Goal: Information Seeking & Learning: Learn about a topic

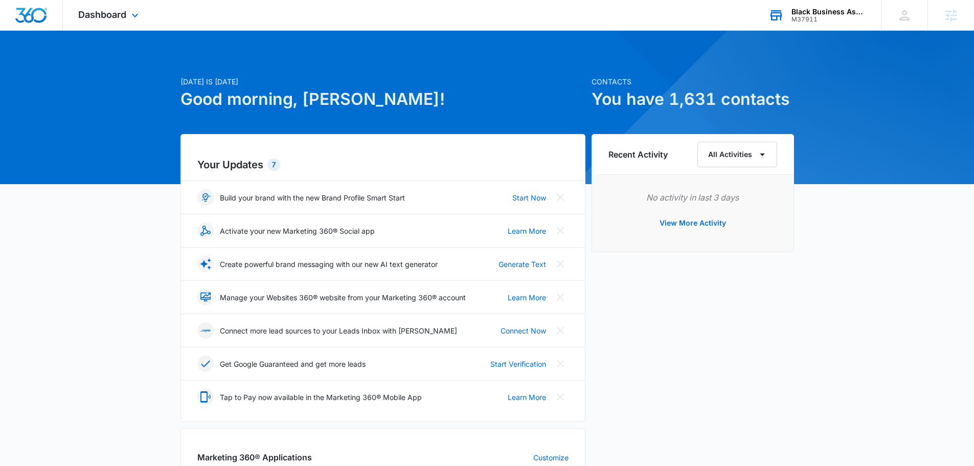
click at [847, 18] on div "M37911" at bounding box center [828, 19] width 75 height 7
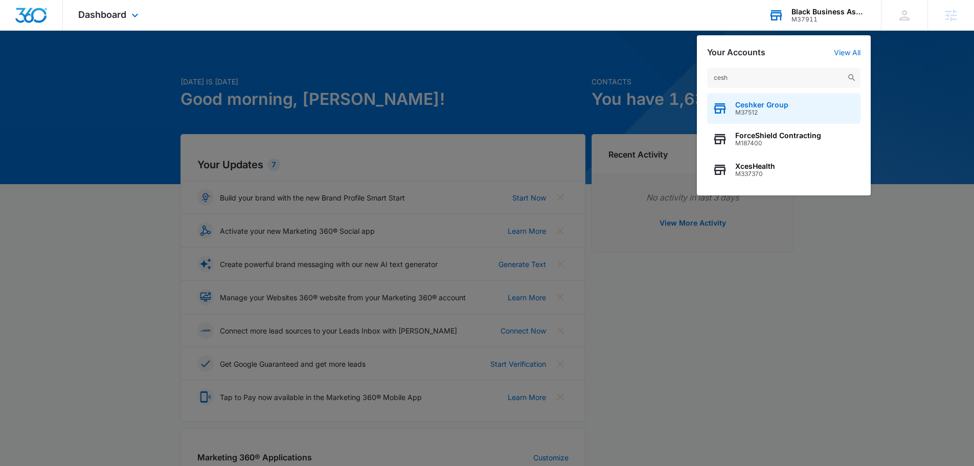
type input "cesh"
click at [767, 99] on div "Ceshker Group M37512" at bounding box center [783, 108] width 153 height 31
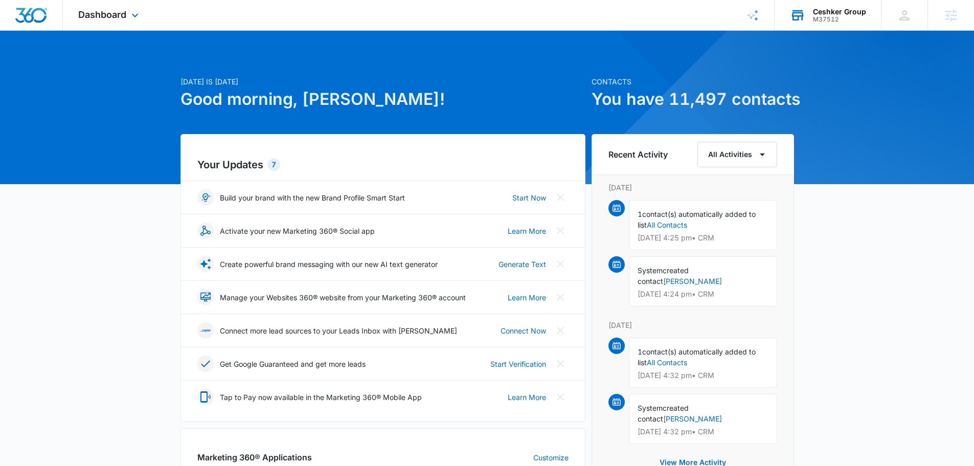
click at [106, 21] on div "Dashboard Apps Reputation Websites Forms CRM Email Social Shop Payments POS Con…" at bounding box center [110, 15] width 94 height 30
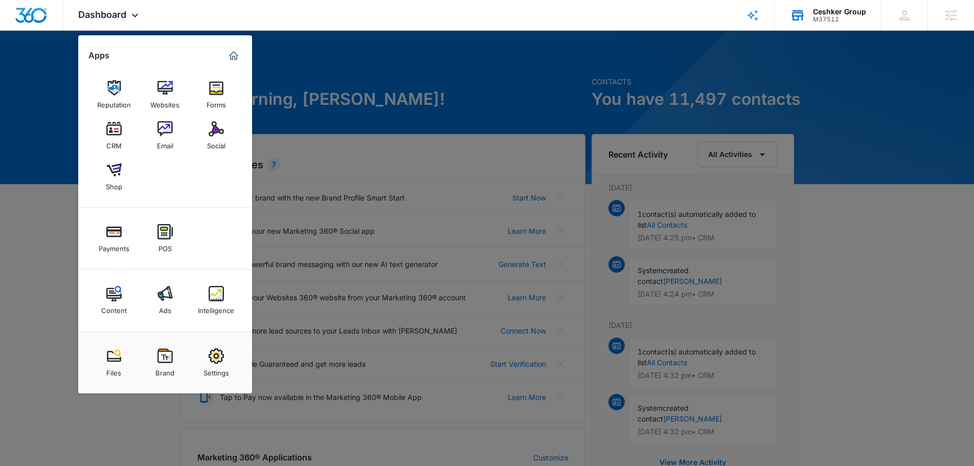
drag, startPoint x: 440, startPoint y: 96, endPoint x: 418, endPoint y: 95, distance: 22.5
click at [440, 96] on div at bounding box center [487, 233] width 974 height 466
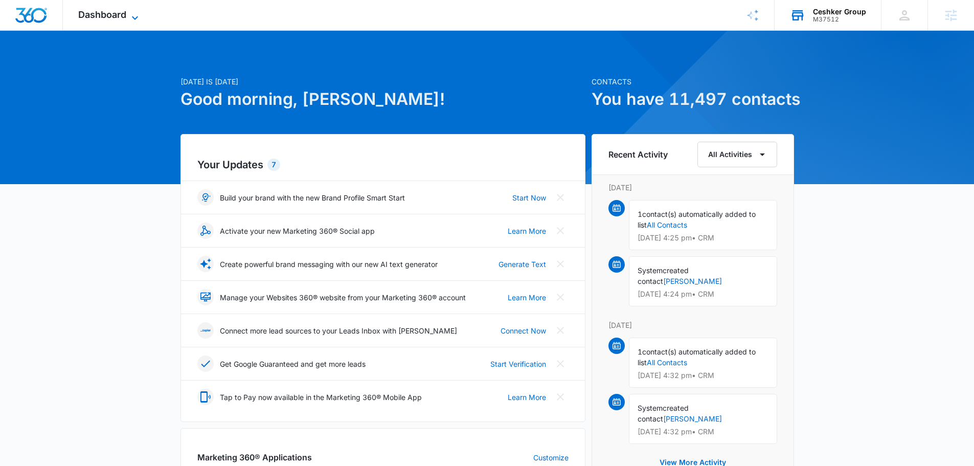
click at [118, 18] on span "Dashboard" at bounding box center [102, 14] width 48 height 11
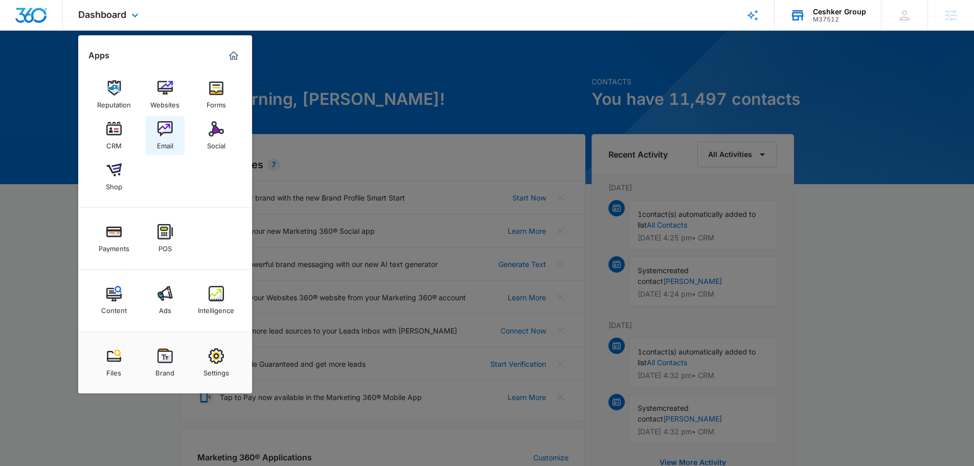
click at [173, 126] on link "Email" at bounding box center [165, 135] width 39 height 39
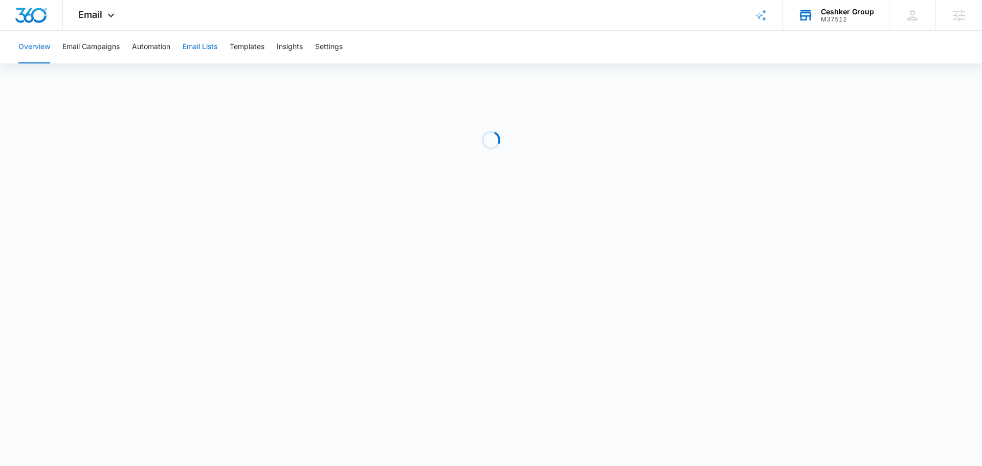
click at [217, 48] on button "Email Lists" at bounding box center [200, 47] width 35 height 33
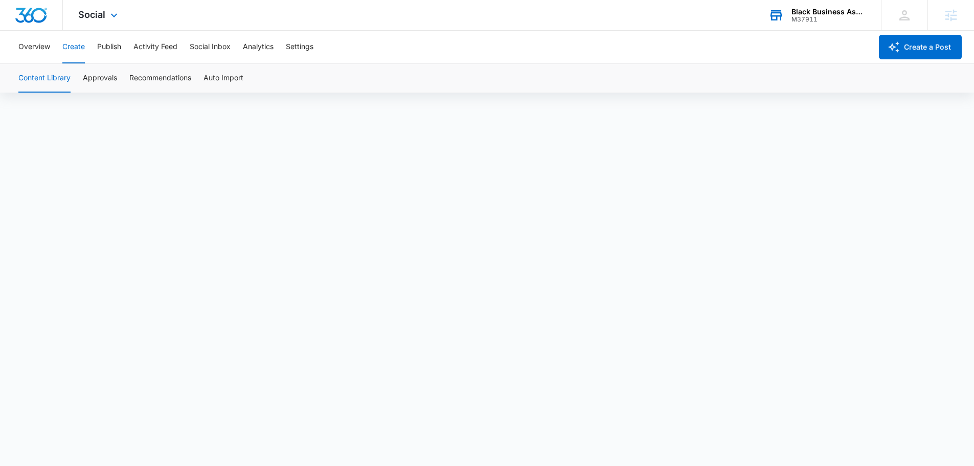
click at [799, 4] on div "Black Business Association of Memphis M37911 Your Accounts View All" at bounding box center [817, 15] width 128 height 30
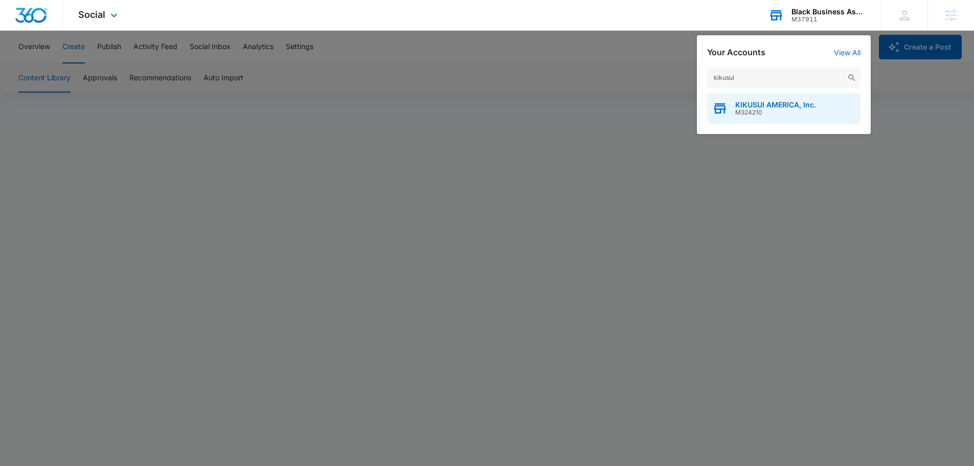
type input "kikusui"
click at [804, 97] on div "KIKUSUI AMERICA, Inc. M324210" at bounding box center [783, 108] width 153 height 31
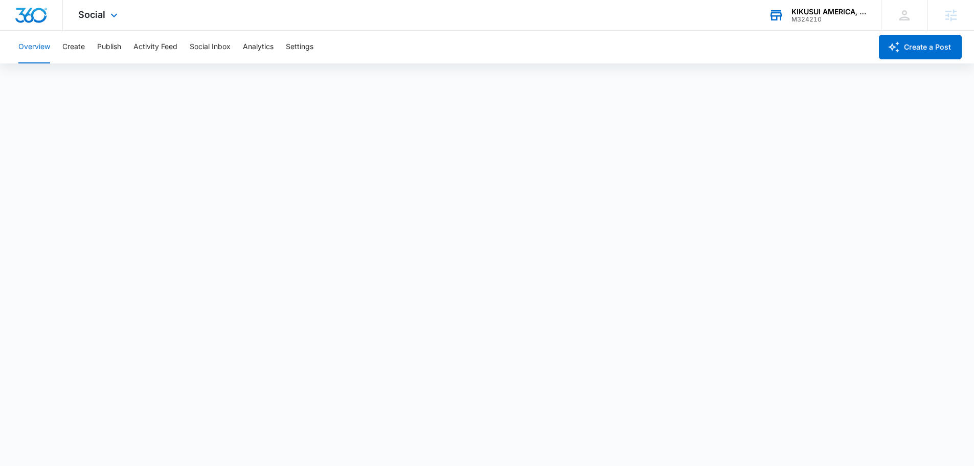
click at [88, 6] on div "Social Apps Reputation Forms CRM Email Social Payments POS Content Ads Intellig…" at bounding box center [99, 15] width 73 height 30
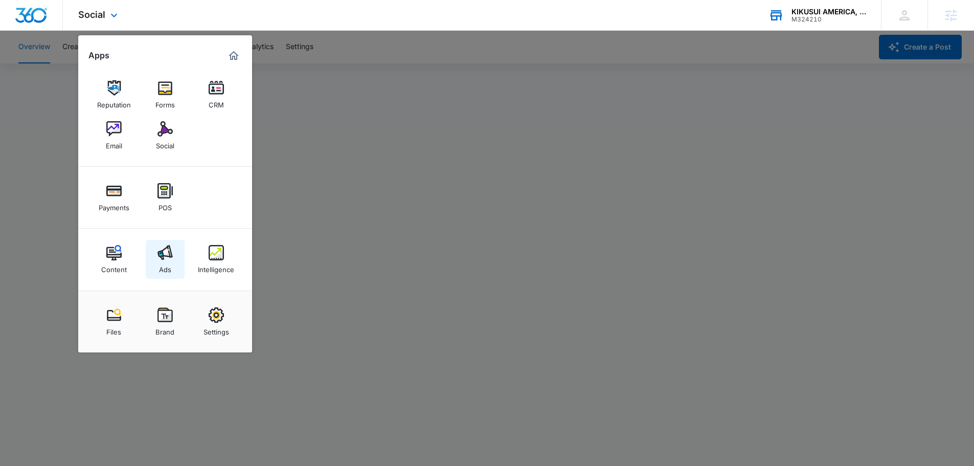
click at [170, 263] on div "Ads" at bounding box center [165, 266] width 12 height 13
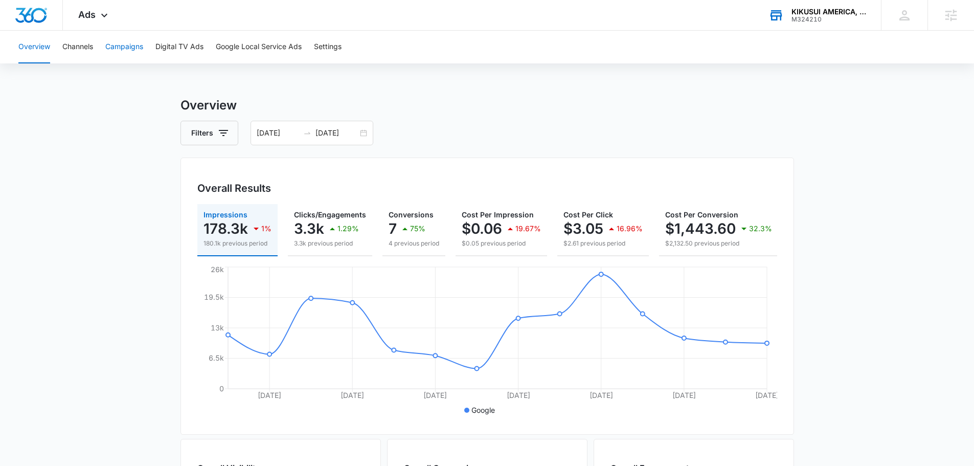
click at [122, 50] on button "Campaigns" at bounding box center [124, 47] width 38 height 33
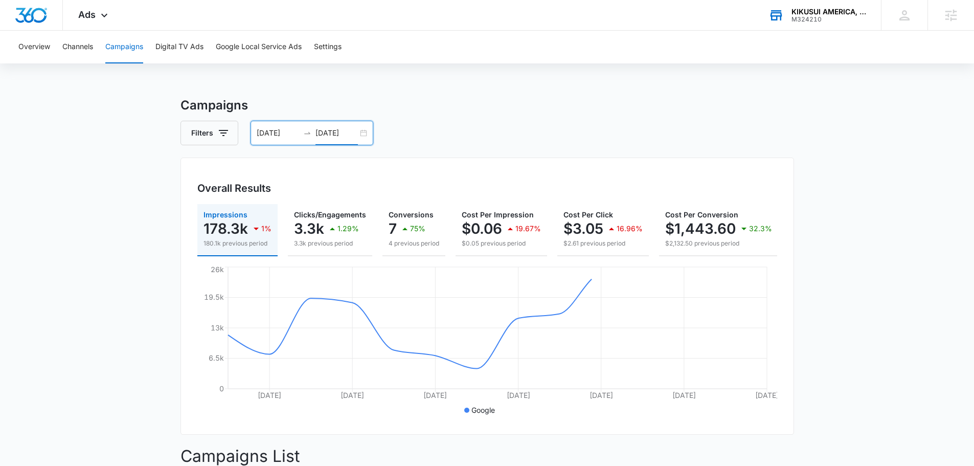
click at [332, 131] on input "10/08/2025" at bounding box center [336, 132] width 42 height 11
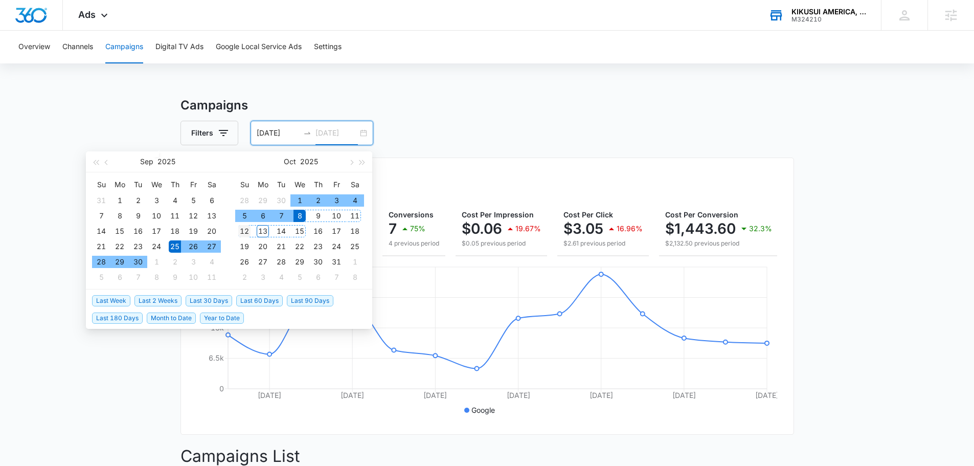
type input "10/12/2025"
click at [245, 232] on div "12" at bounding box center [244, 231] width 12 height 12
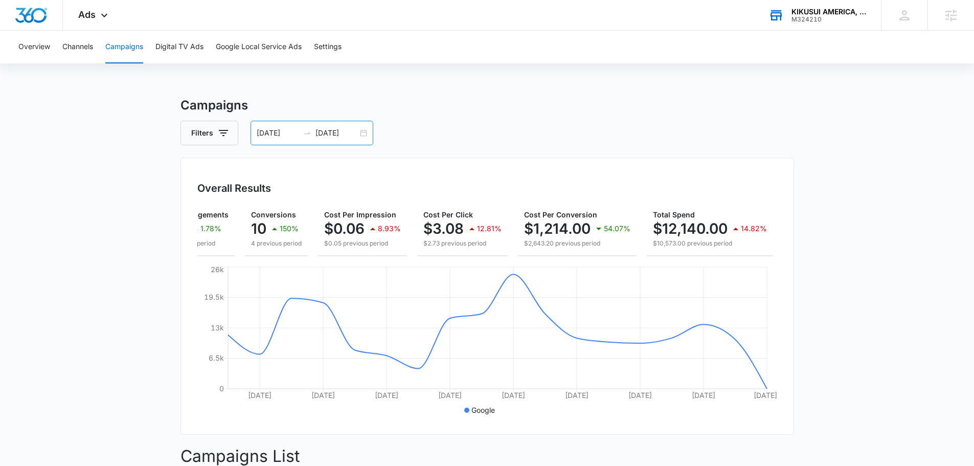
click at [279, 126] on div "09/25/2025 10/12/2025" at bounding box center [312, 133] width 123 height 25
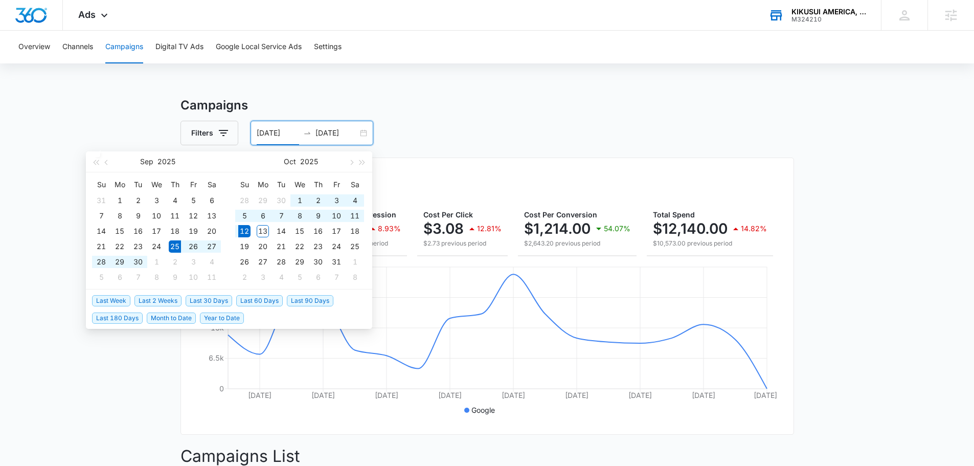
click at [277, 130] on input "09/25/2025" at bounding box center [278, 132] width 42 height 11
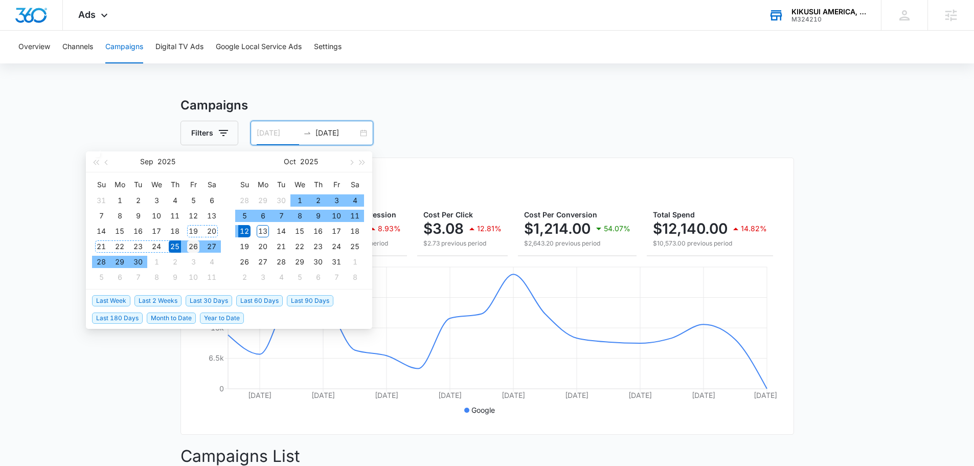
type input "09/26/2025"
click at [192, 243] on div "26" at bounding box center [193, 246] width 12 height 12
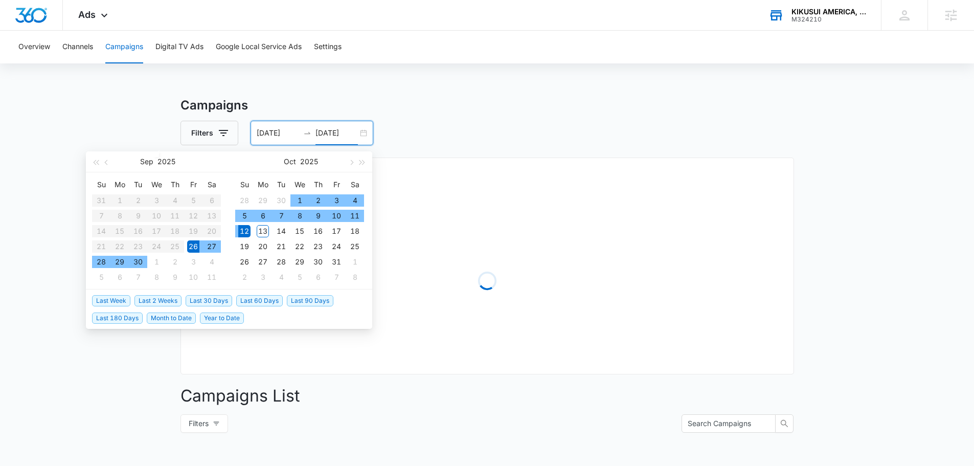
type input "10/12/2025"
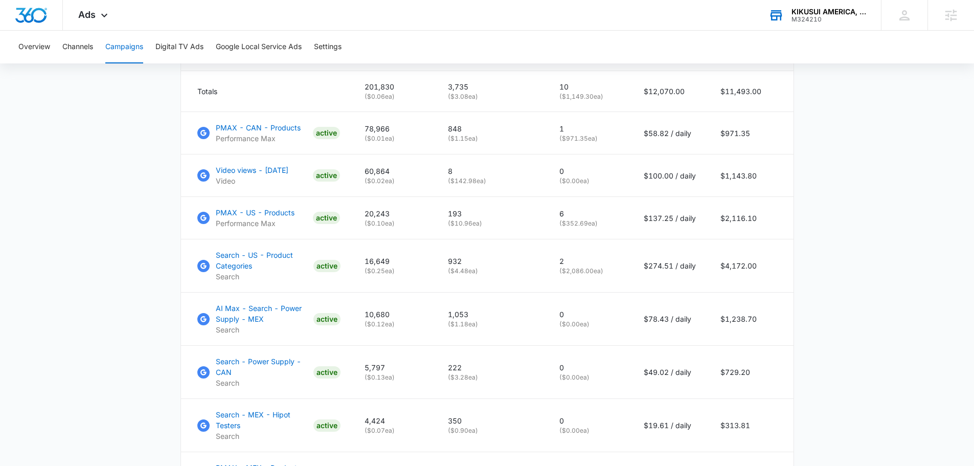
scroll to position [307, 0]
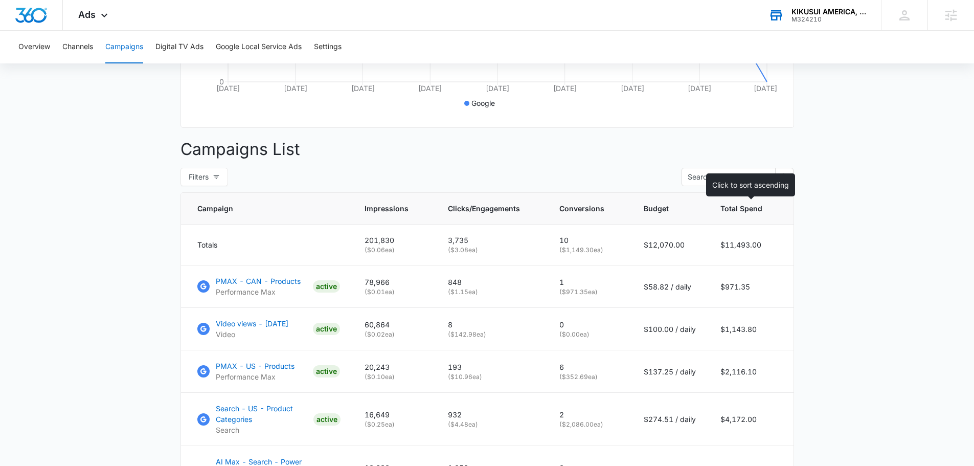
click at [759, 214] on span "Total Spend" at bounding box center [741, 208] width 42 height 11
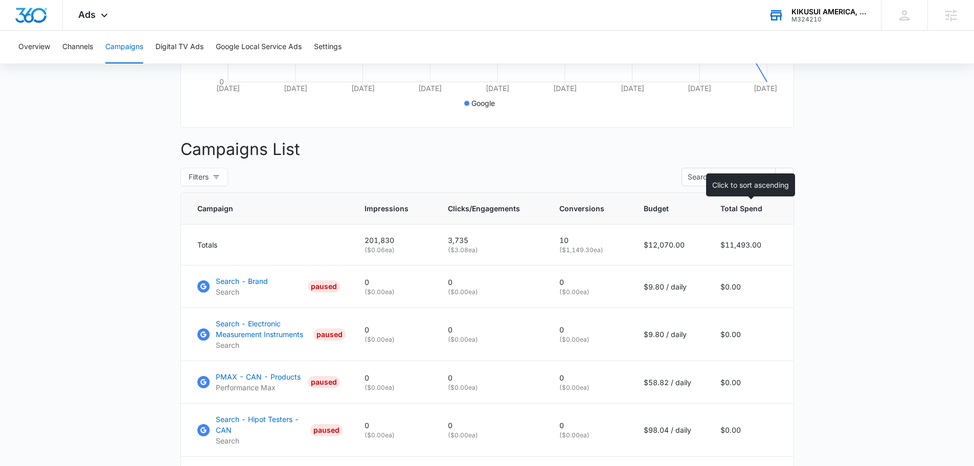
click at [744, 214] on span "Total Spend" at bounding box center [741, 208] width 42 height 11
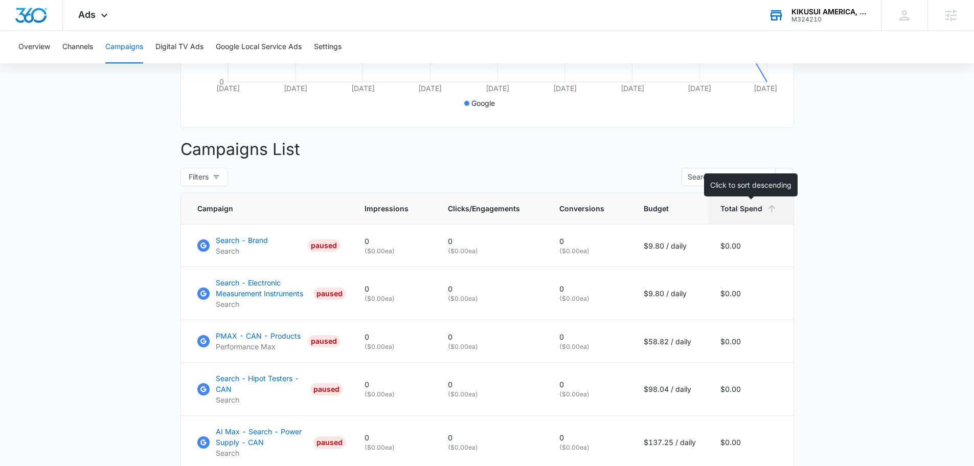
click at [754, 214] on span "Total Spend" at bounding box center [741, 208] width 42 height 11
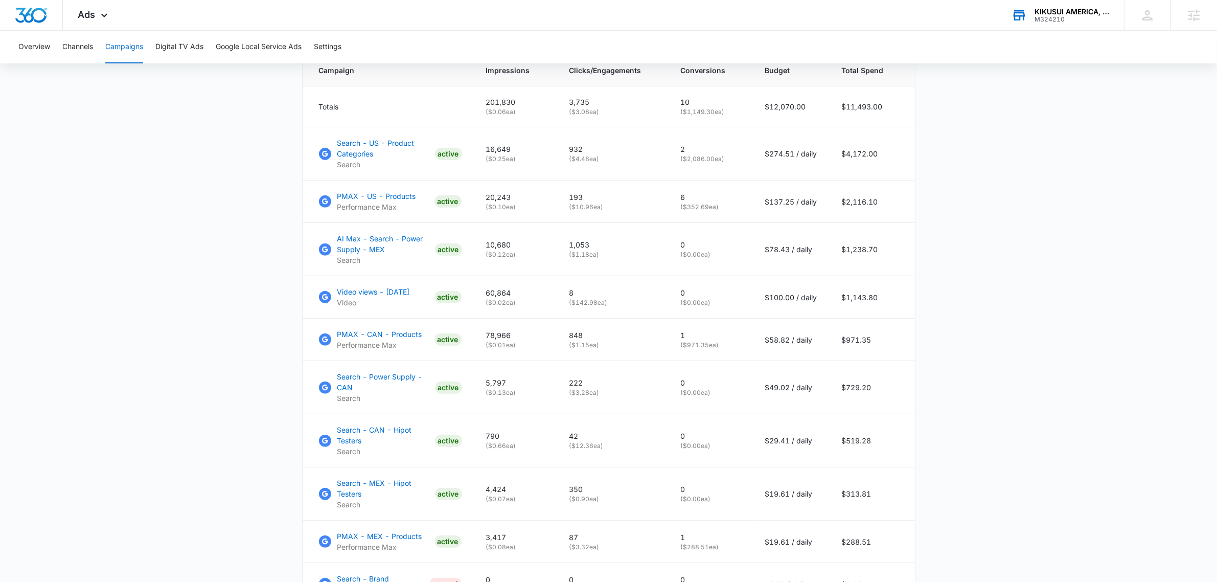
scroll to position [446, 0]
click at [100, 16] on icon at bounding box center [104, 18] width 12 height 12
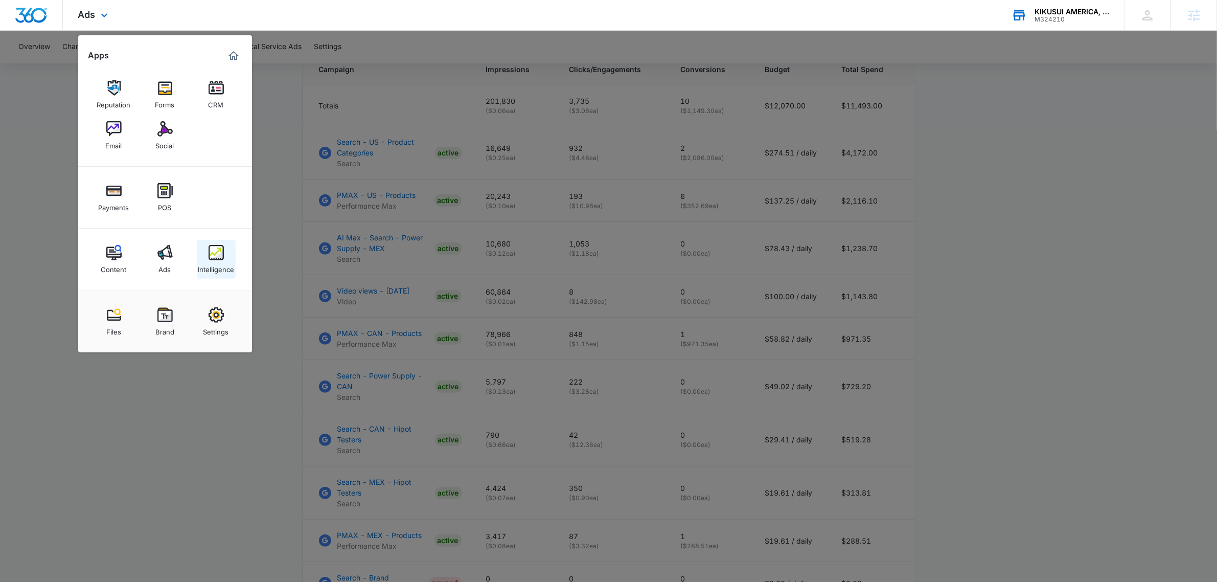
click at [222, 251] on img at bounding box center [216, 252] width 15 height 15
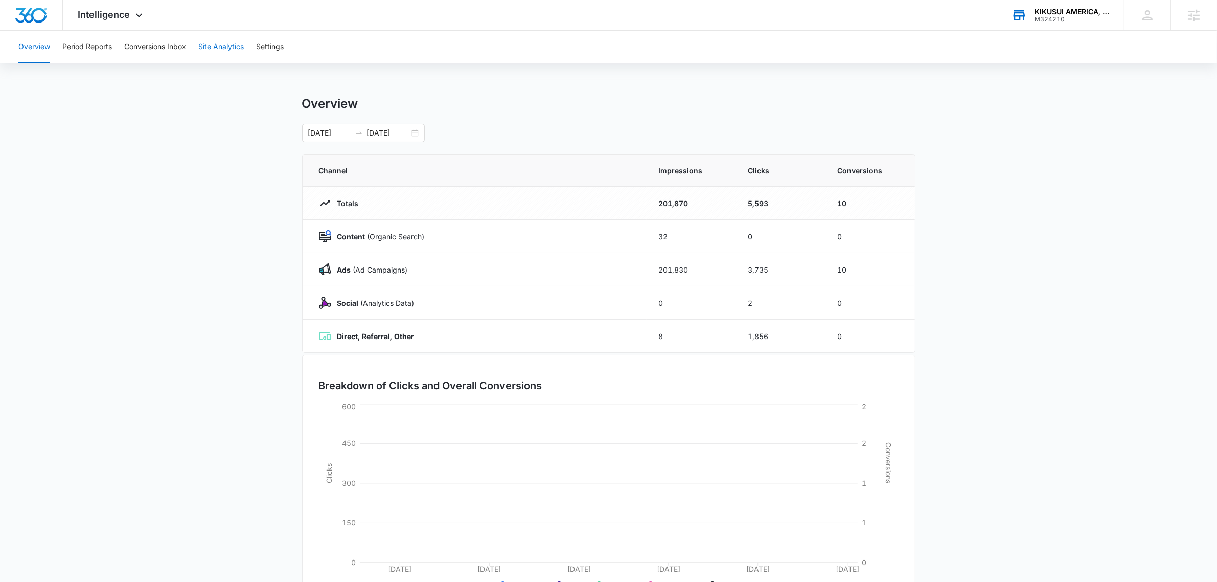
click at [229, 45] on button "Site Analytics" at bounding box center [221, 47] width 46 height 33
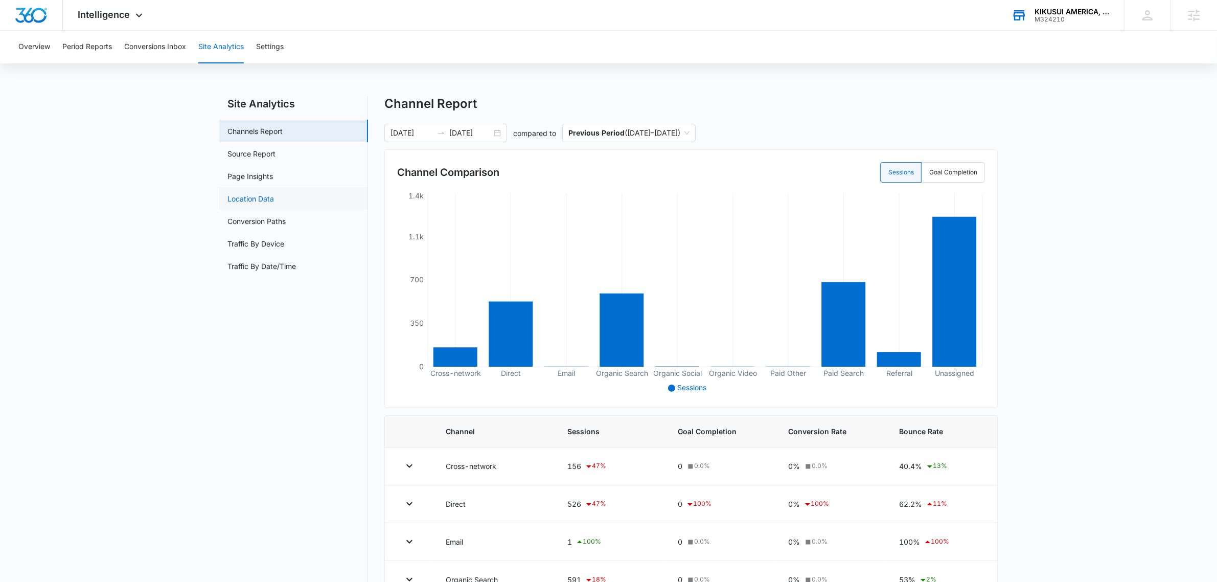
click at [271, 197] on link "Location Data" at bounding box center [251, 198] width 47 height 11
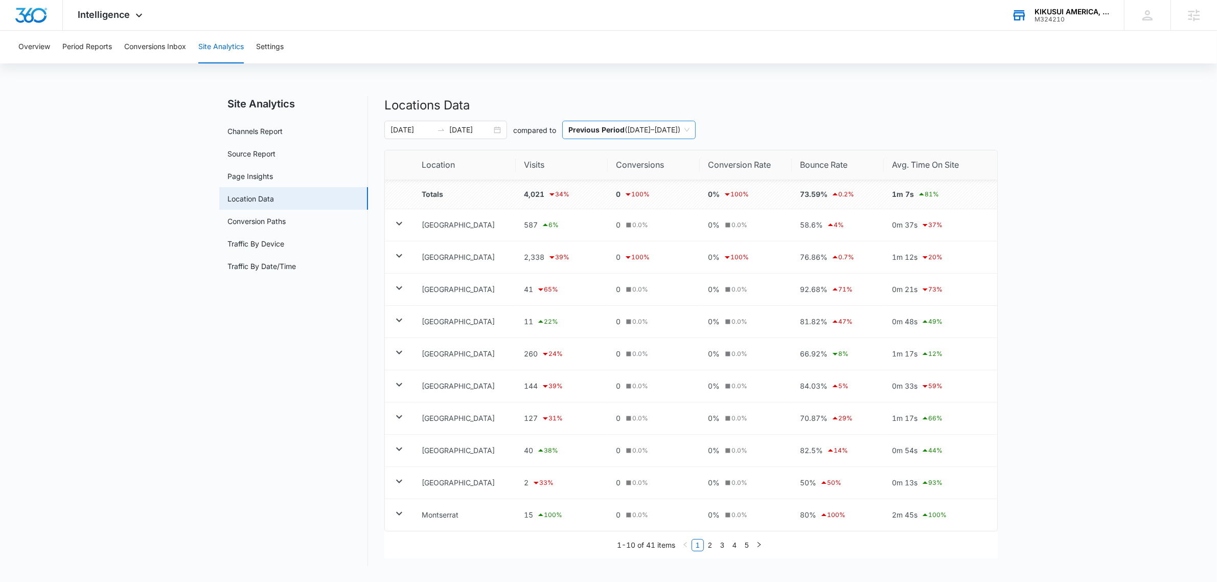
click at [678, 125] on span "Previous Period ( 09/09/2025 – 09/25/2025 )" at bounding box center [629, 129] width 121 height 17
click at [637, 183] on div "Custom" at bounding box center [650, 183] width 163 height 11
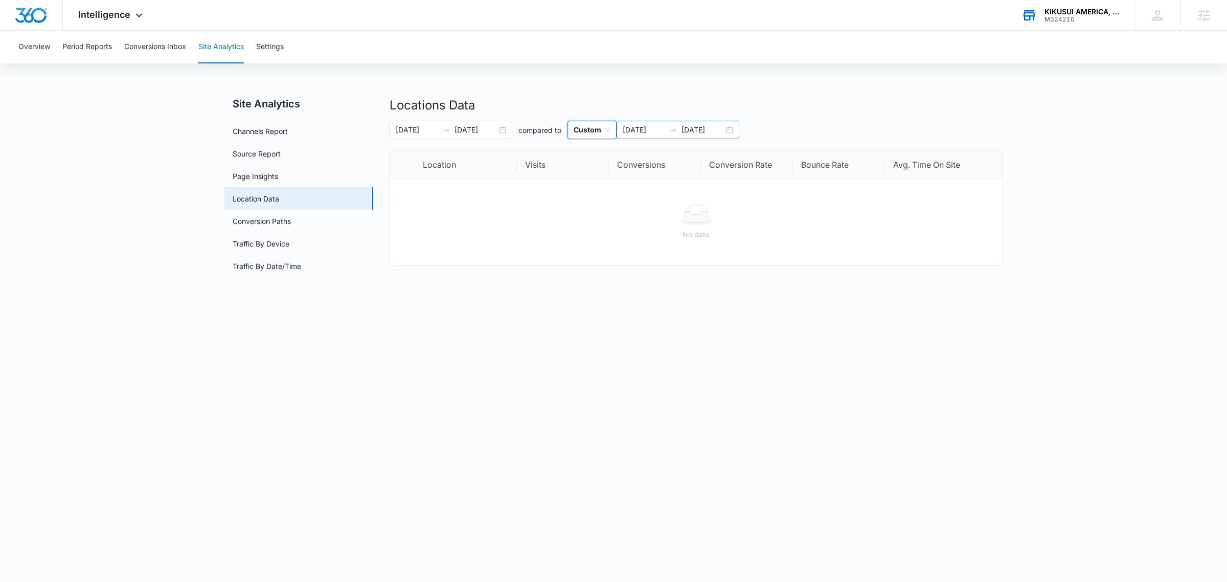
click at [640, 129] on input "09/26/2025" at bounding box center [644, 129] width 42 height 11
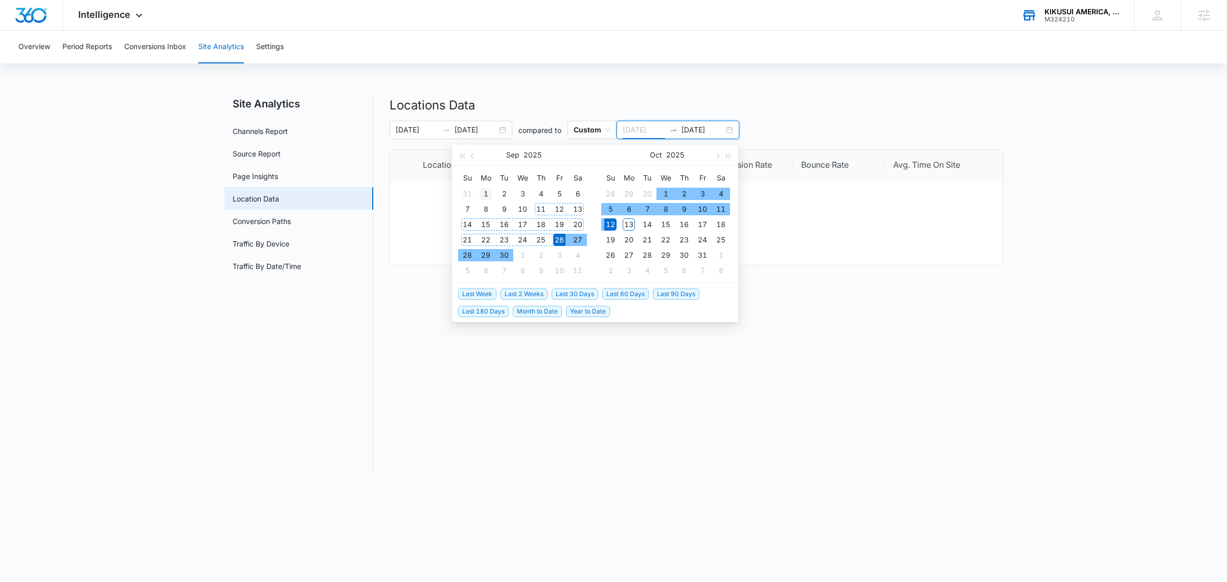
type input "09/01/2025"
click at [487, 190] on div "1" at bounding box center [486, 194] width 12 height 12
type input "10/12/2025"
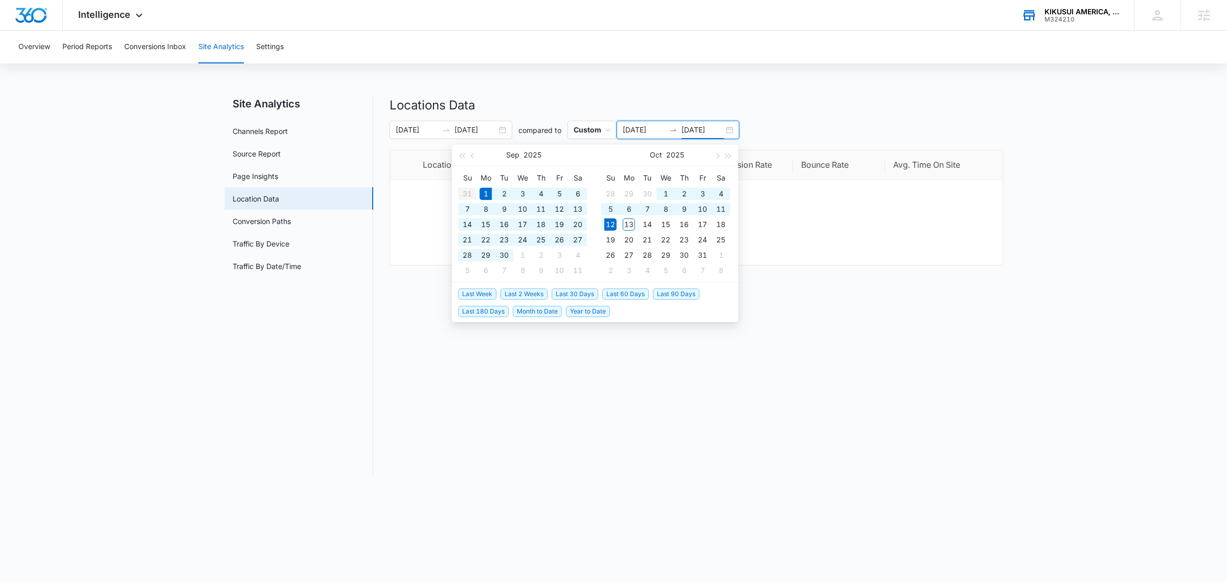
click at [631, 128] on input "09/01/2025" at bounding box center [644, 129] width 42 height 11
click at [474, 156] on button "button" at bounding box center [472, 155] width 11 height 20
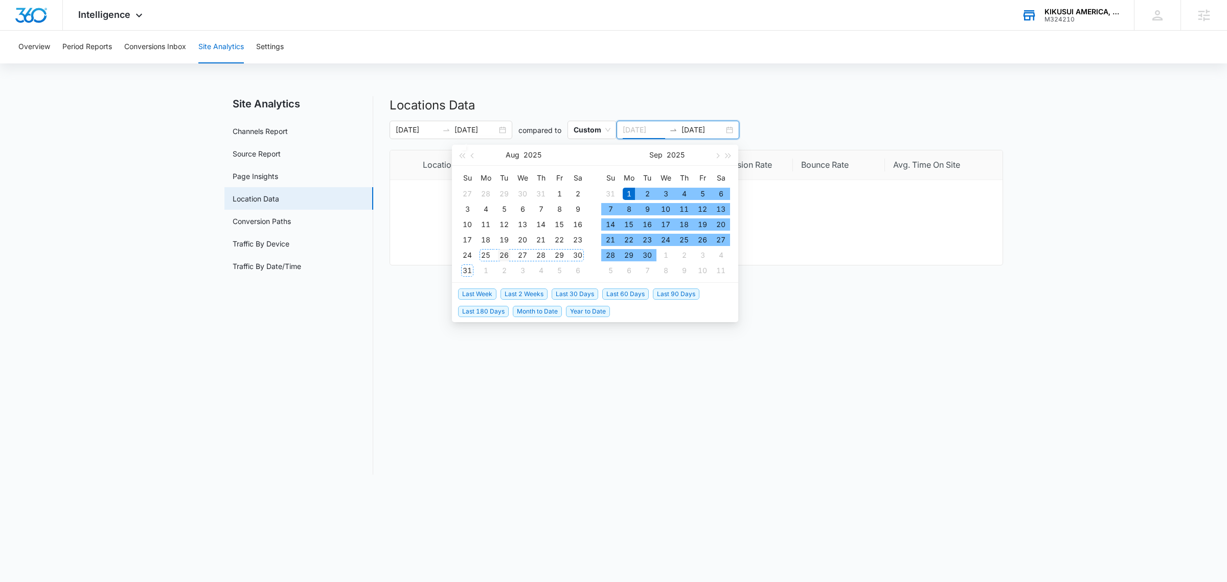
type input "08/26/2025"
click at [505, 249] on div "26" at bounding box center [504, 255] width 12 height 12
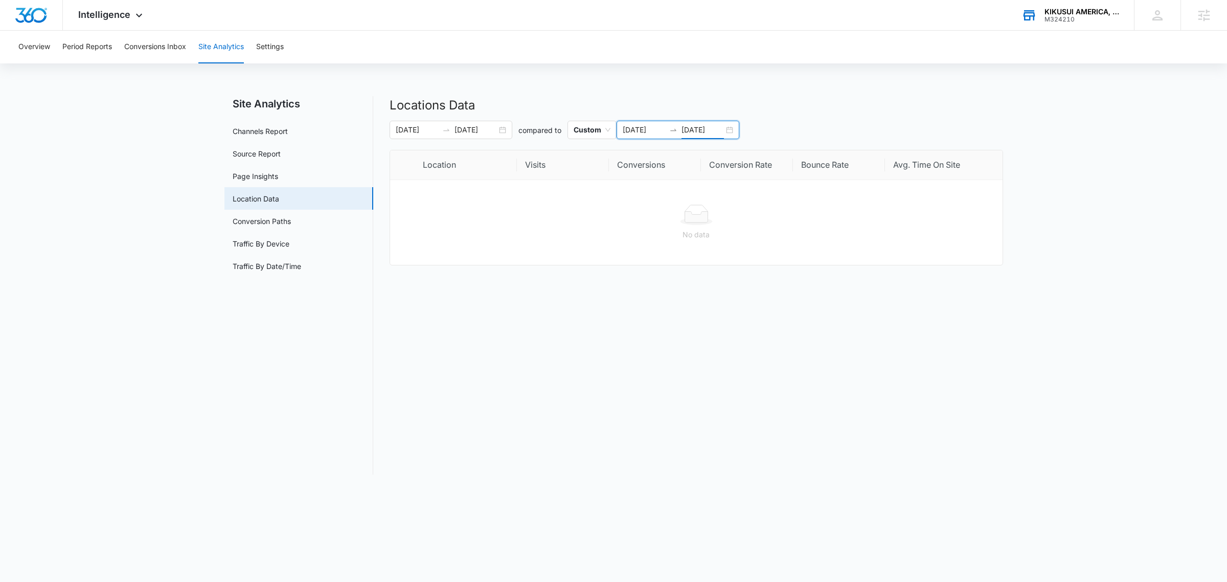
click at [697, 128] on input "10/12/2025" at bounding box center [703, 129] width 42 height 11
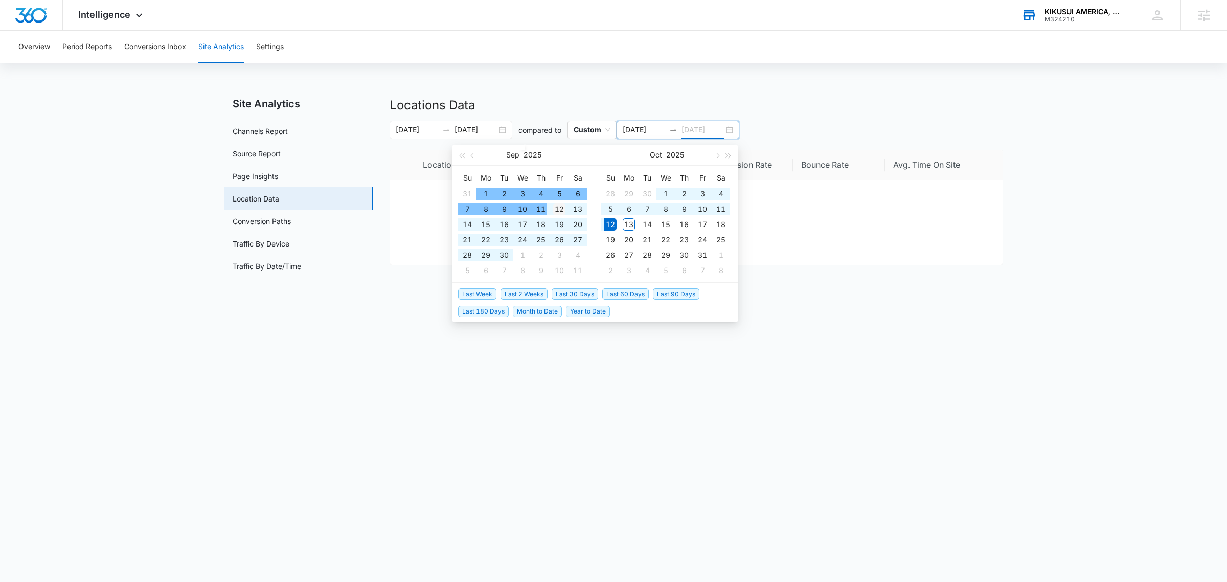
type input "09/12/2025"
click at [558, 206] on div "12" at bounding box center [559, 209] width 12 height 12
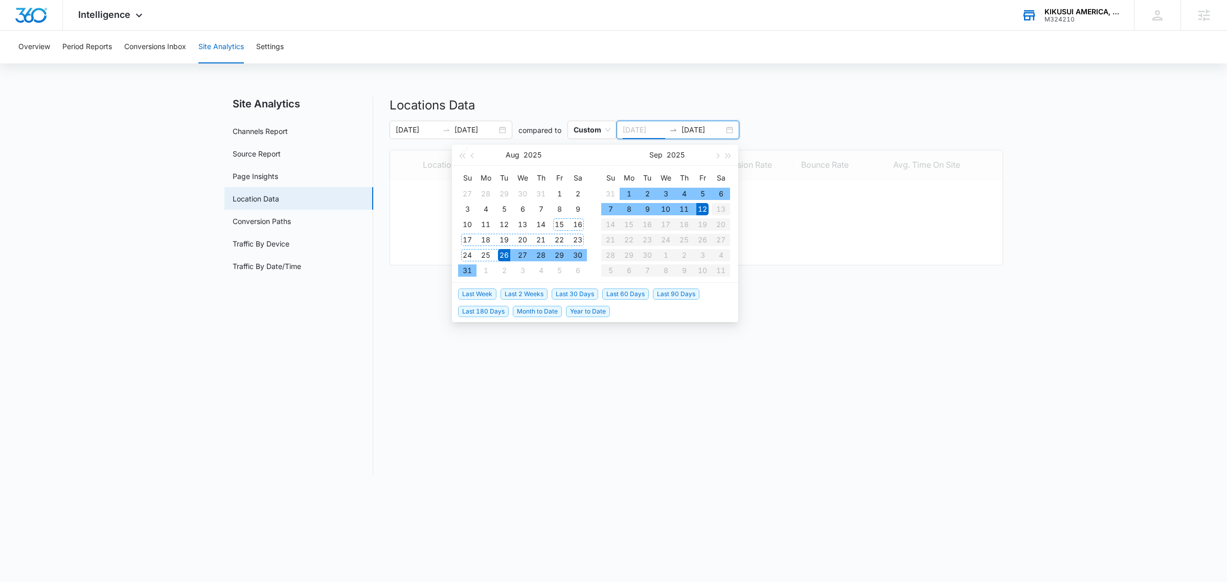
type input "08/26/2025"
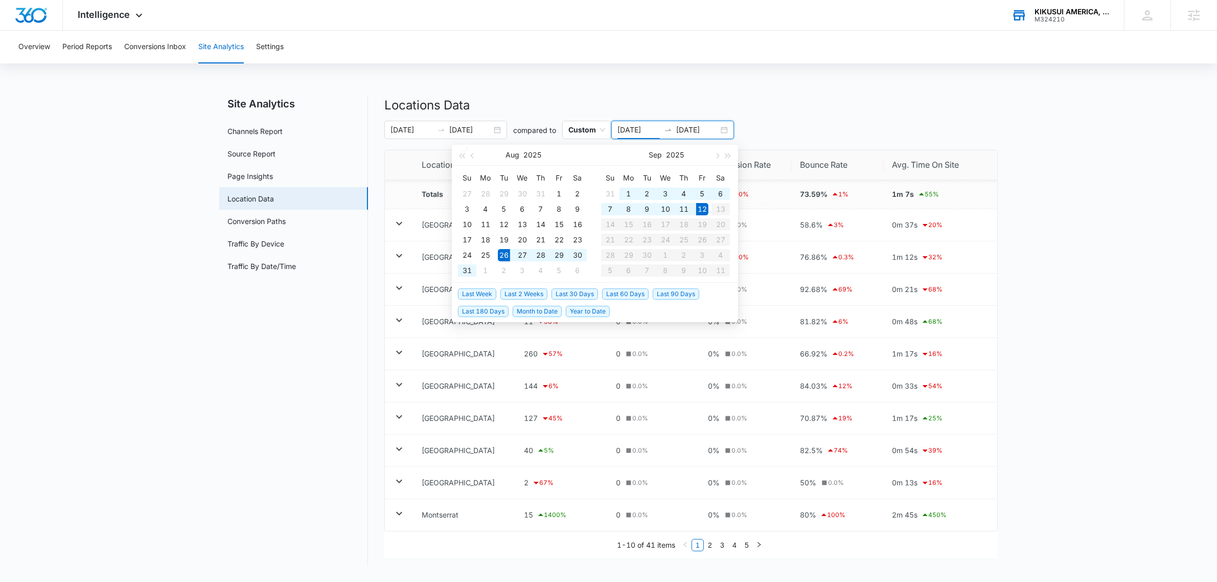
click at [973, 167] on main "Site Analytics Channels Report Source Report Page Insights Location Data Conver…" at bounding box center [608, 337] width 1217 height 482
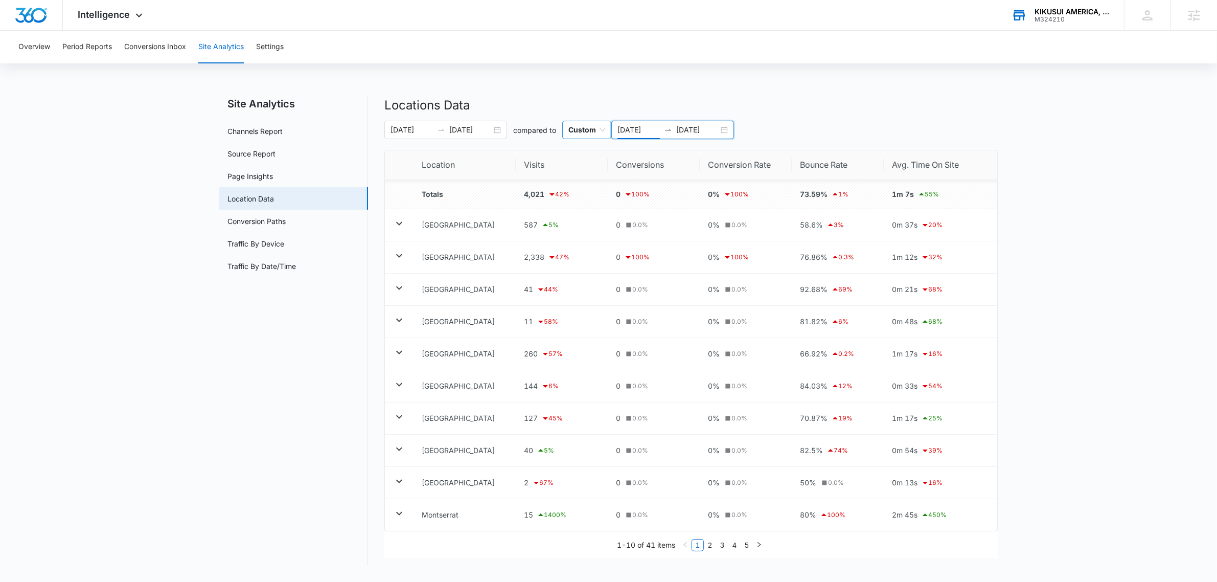
click at [594, 136] on span "Custom" at bounding box center [587, 129] width 37 height 17
click at [637, 169] on p "Same Period Last Year" at bounding box center [608, 167] width 79 height 9
click at [609, 131] on p "Same Period Last Year" at bounding box center [608, 129] width 79 height 9
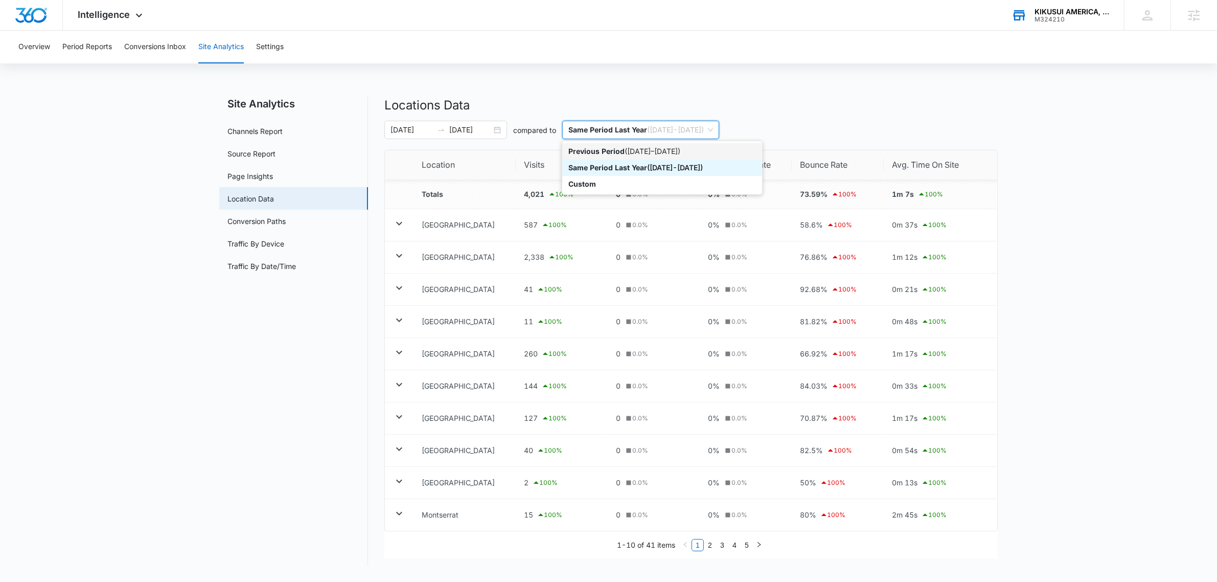
click at [607, 150] on p "Previous Period" at bounding box center [597, 151] width 56 height 9
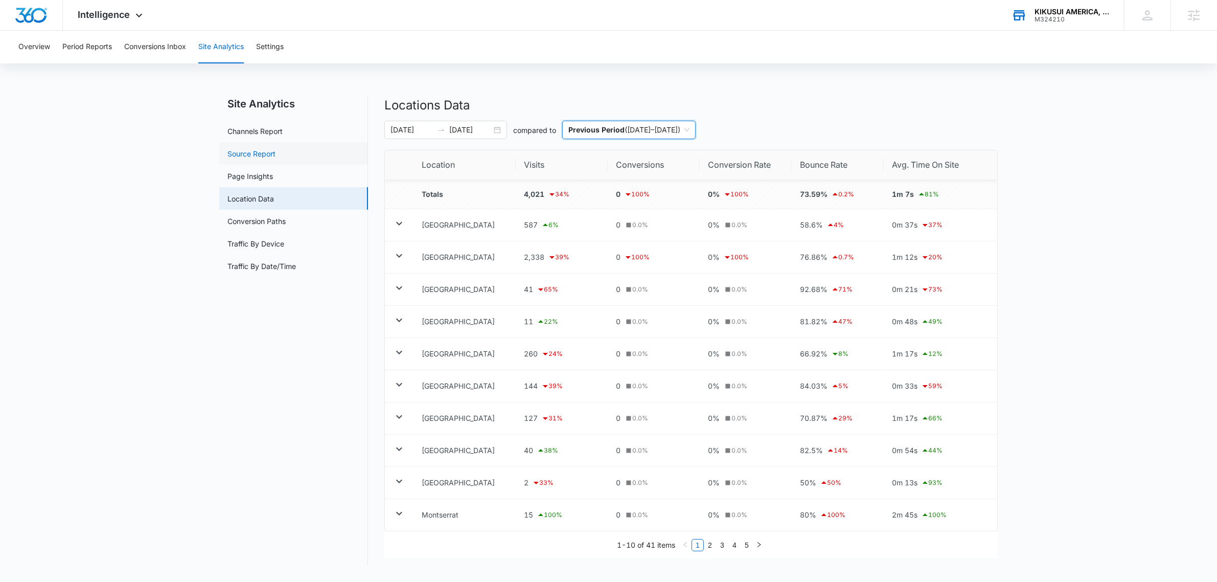
click at [272, 148] on link "Source Report" at bounding box center [252, 153] width 48 height 11
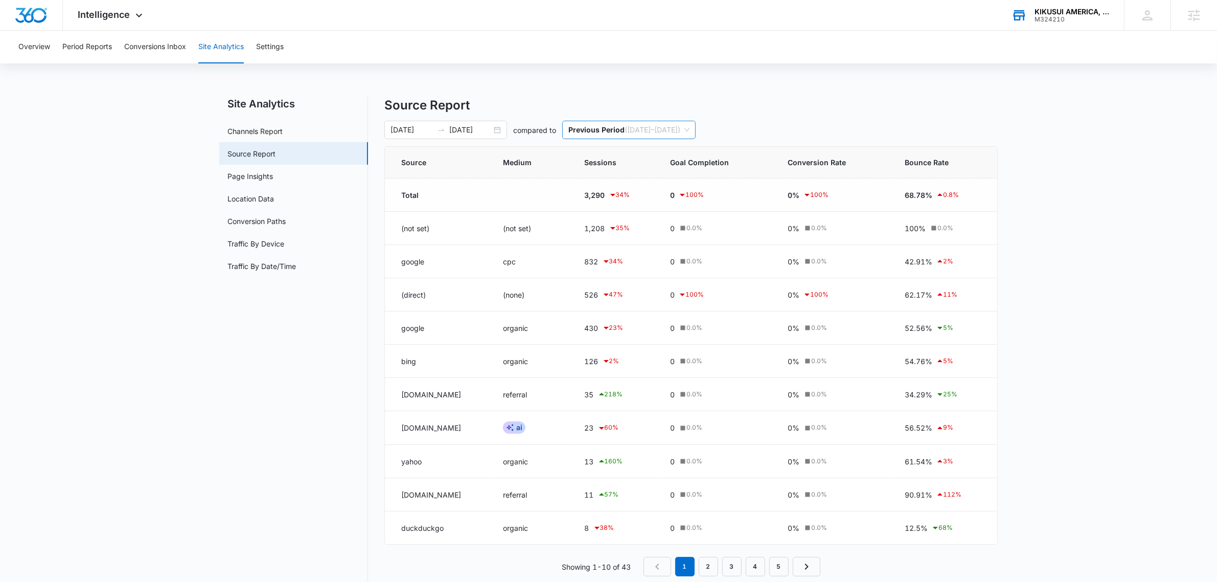
click at [642, 125] on span "Previous Period ( 09/09/2025 – 09/25/2025 )" at bounding box center [629, 129] width 121 height 17
click at [585, 185] on p "Custom" at bounding box center [583, 183] width 28 height 9
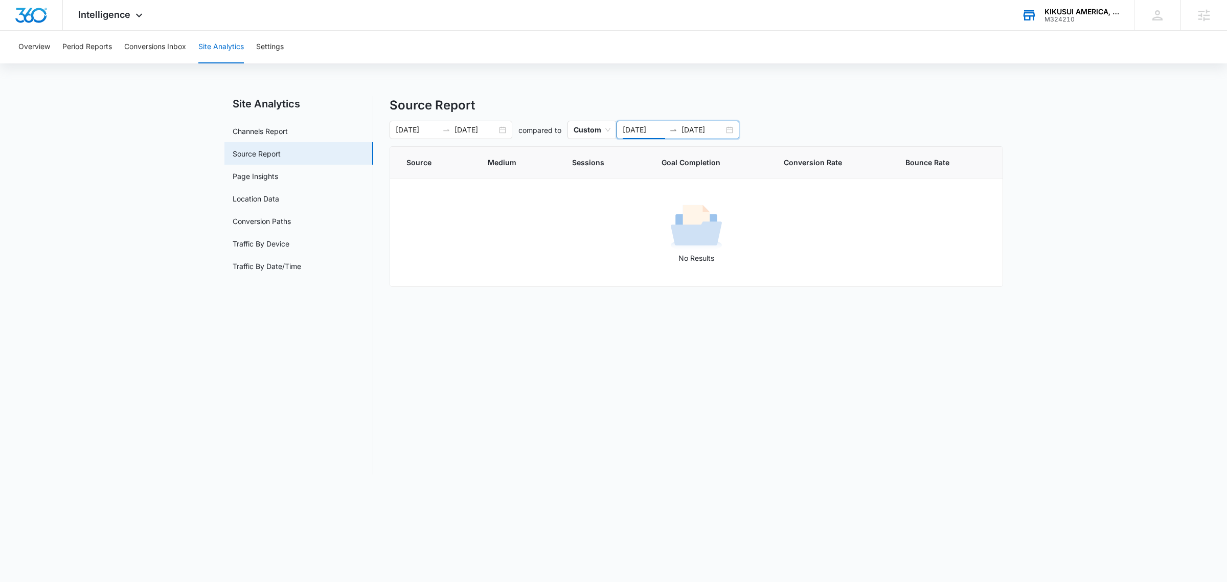
click at [634, 125] on input "09/26/2025" at bounding box center [644, 129] width 42 height 11
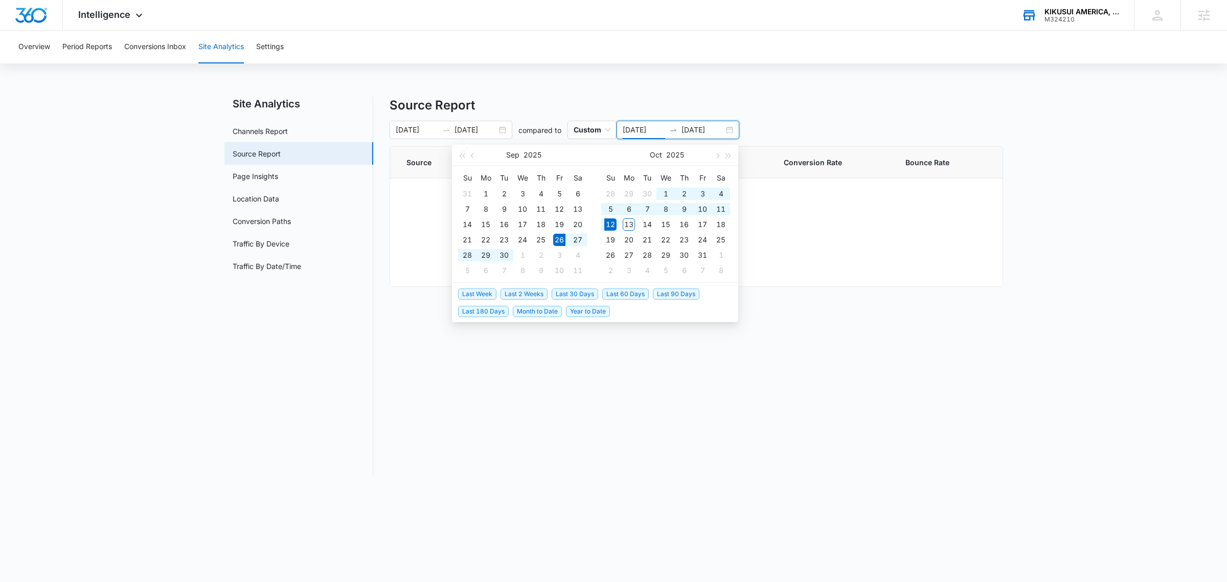
click at [627, 126] on input "09/26/2025" at bounding box center [644, 129] width 42 height 11
click at [474, 152] on button "button" at bounding box center [472, 155] width 11 height 20
type input "08/26/2025"
click at [496, 257] on td "26" at bounding box center [504, 254] width 18 height 15
click at [690, 131] on input "10/12/2025" at bounding box center [703, 129] width 42 height 11
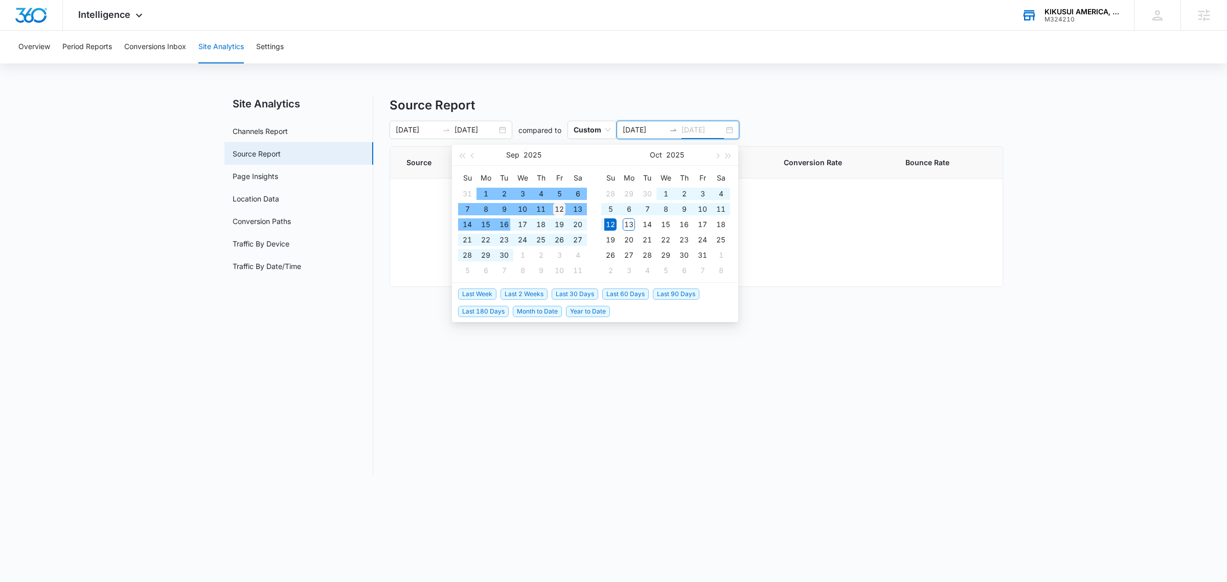
type input "09/12/2025"
click at [560, 207] on div "12" at bounding box center [559, 209] width 12 height 12
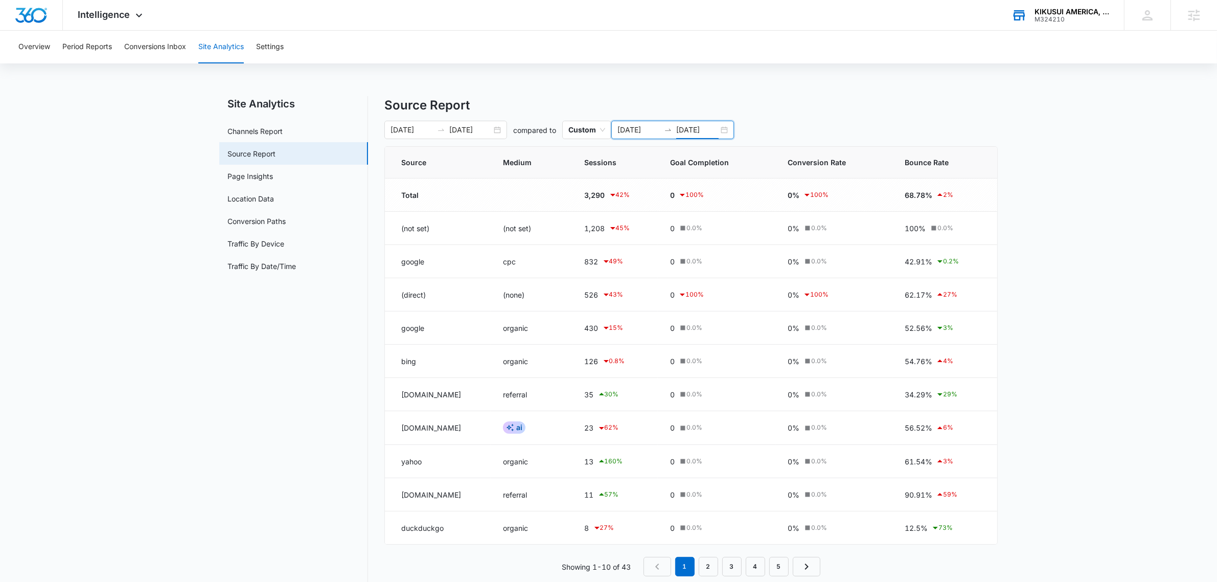
click at [878, 102] on h4 "Source Report" at bounding box center [691, 105] width 614 height 18
click at [622, 125] on p "Previous Period" at bounding box center [597, 129] width 56 height 9
click at [693, 154] on div "Previous Period ( [DATE] – [DATE] )" at bounding box center [650, 151] width 163 height 11
click at [781, 107] on h4 "Source Report" at bounding box center [691, 105] width 614 height 18
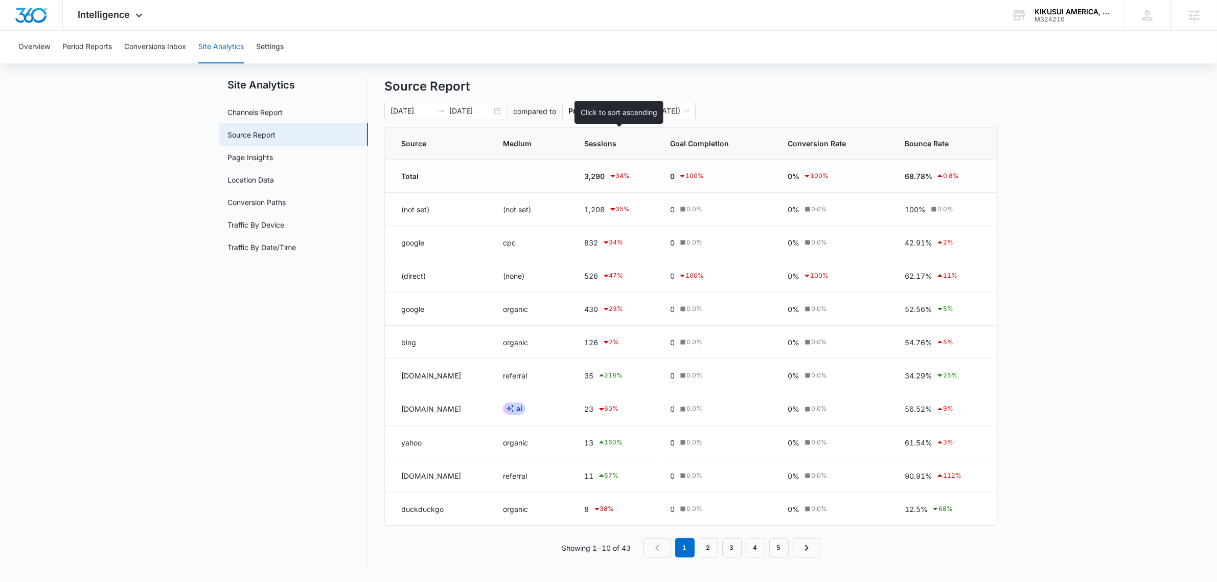
click at [615, 144] on span "Sessions" at bounding box center [608, 143] width 47 height 11
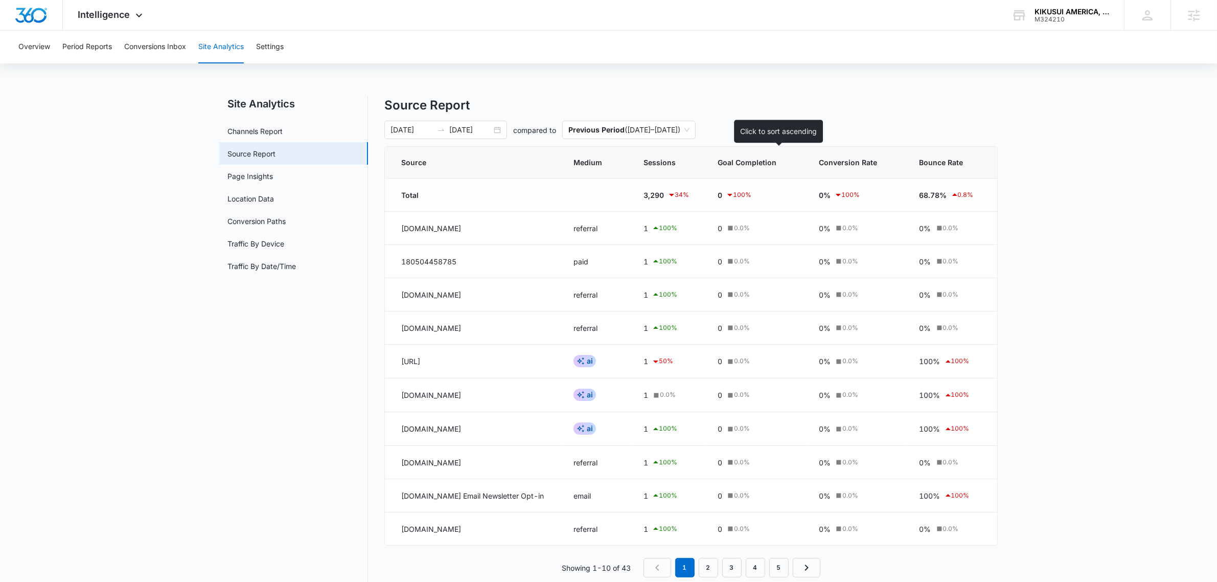
click at [678, 159] on span "Sessions" at bounding box center [661, 162] width 34 height 11
click at [678, 157] on span "Sessions" at bounding box center [661, 162] width 34 height 11
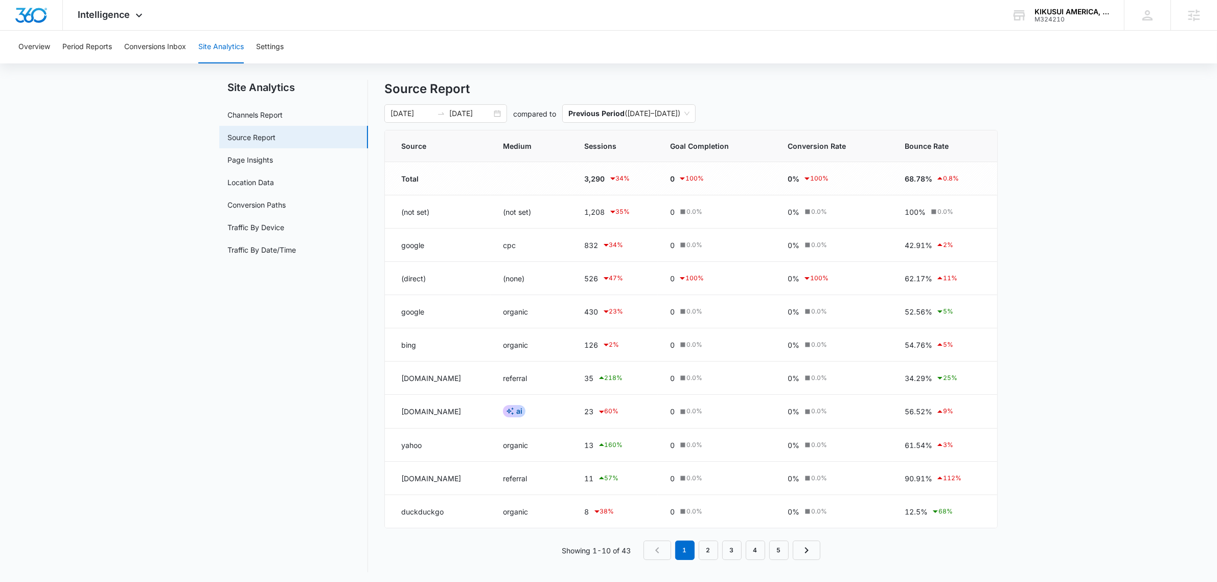
scroll to position [21, 0]
click at [265, 98] on nav "Site Analytics Channels Report Source Report Page Insights Location Data Conver…" at bounding box center [293, 323] width 149 height 492
click at [267, 110] on link "Channels Report" at bounding box center [255, 112] width 55 height 11
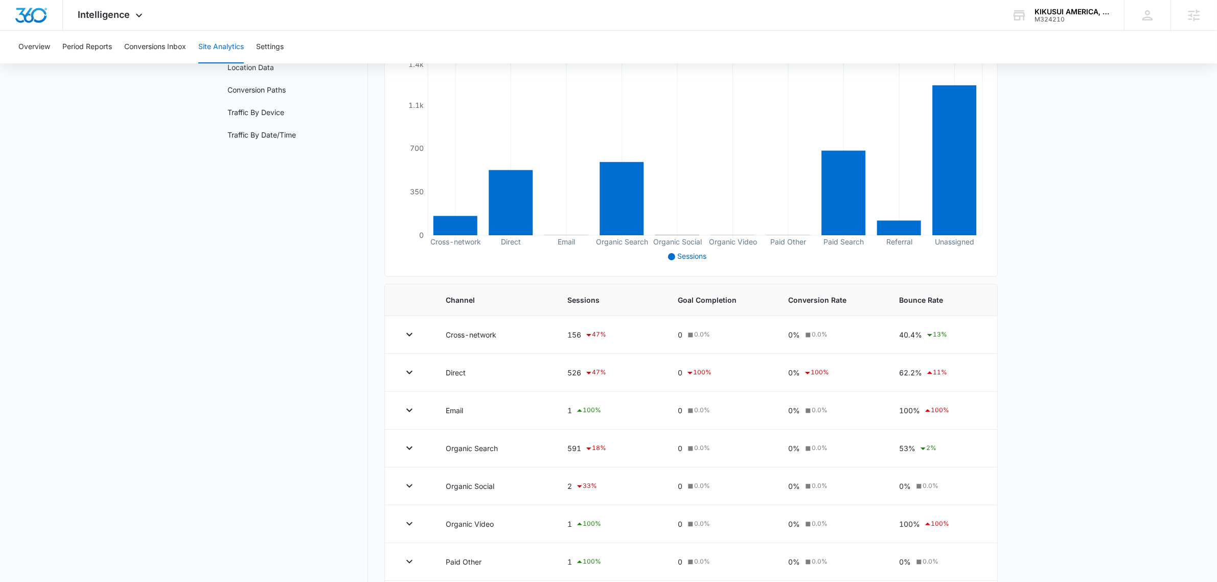
scroll to position [262, 0]
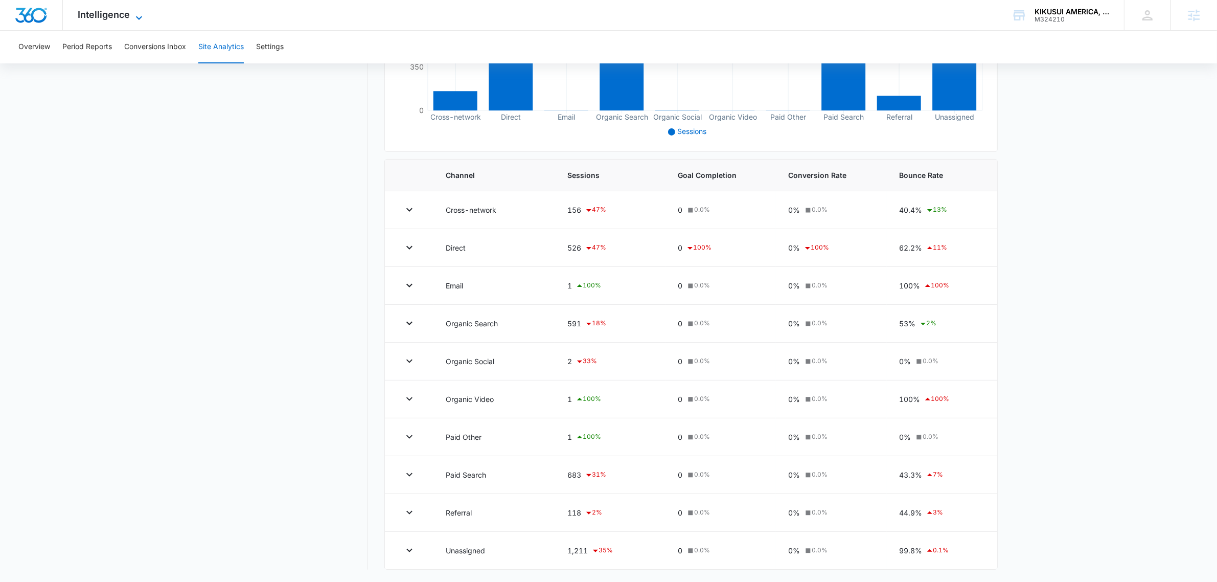
click at [106, 18] on span "Intelligence" at bounding box center [104, 14] width 52 height 11
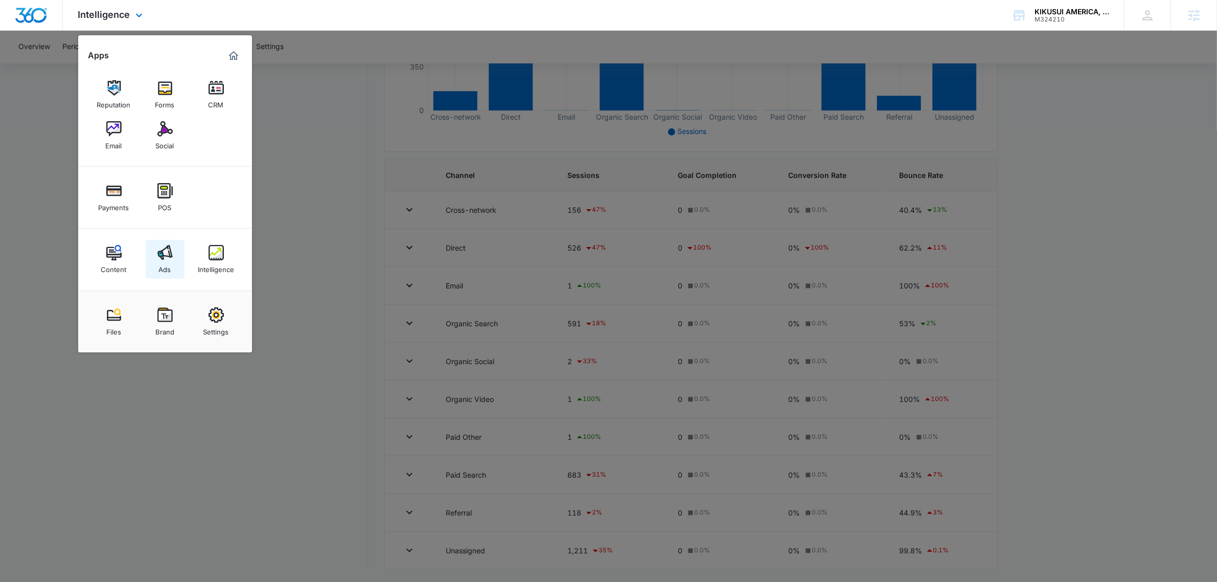
click at [162, 241] on link "Ads" at bounding box center [165, 259] width 39 height 39
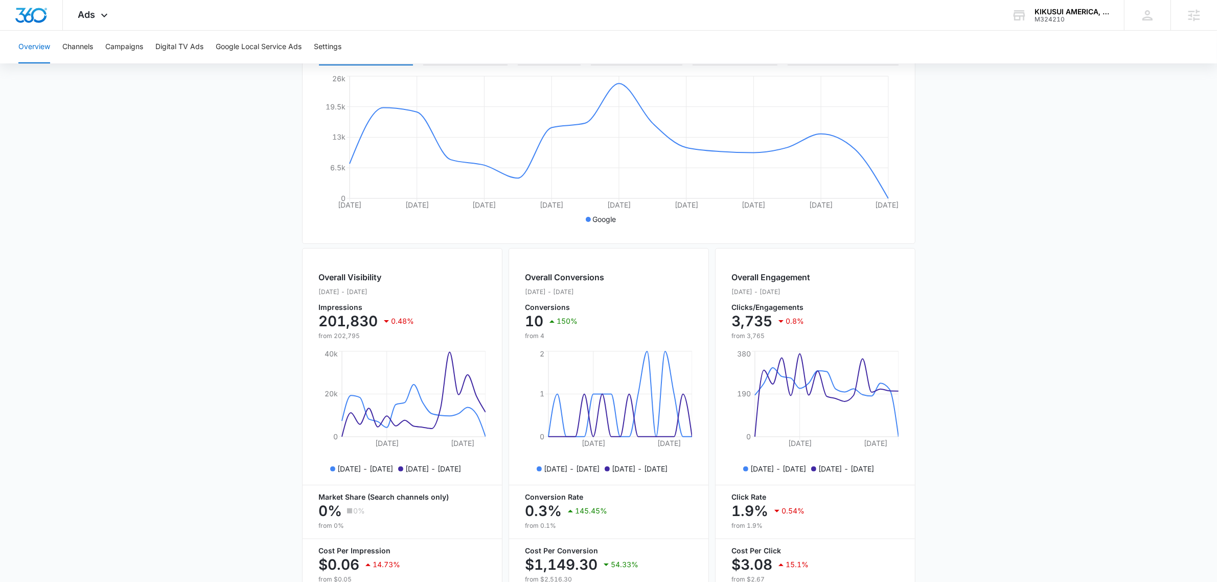
scroll to position [192, 0]
drag, startPoint x: 681, startPoint y: 359, endPoint x: 1134, endPoint y: 246, distance: 467.4
click at [1134, 246] on main "Overview Filters 09/26/2025 10/12/2025 Overall Results Impressions 201.8k 0.48%…" at bounding box center [608, 271] width 1217 height 734
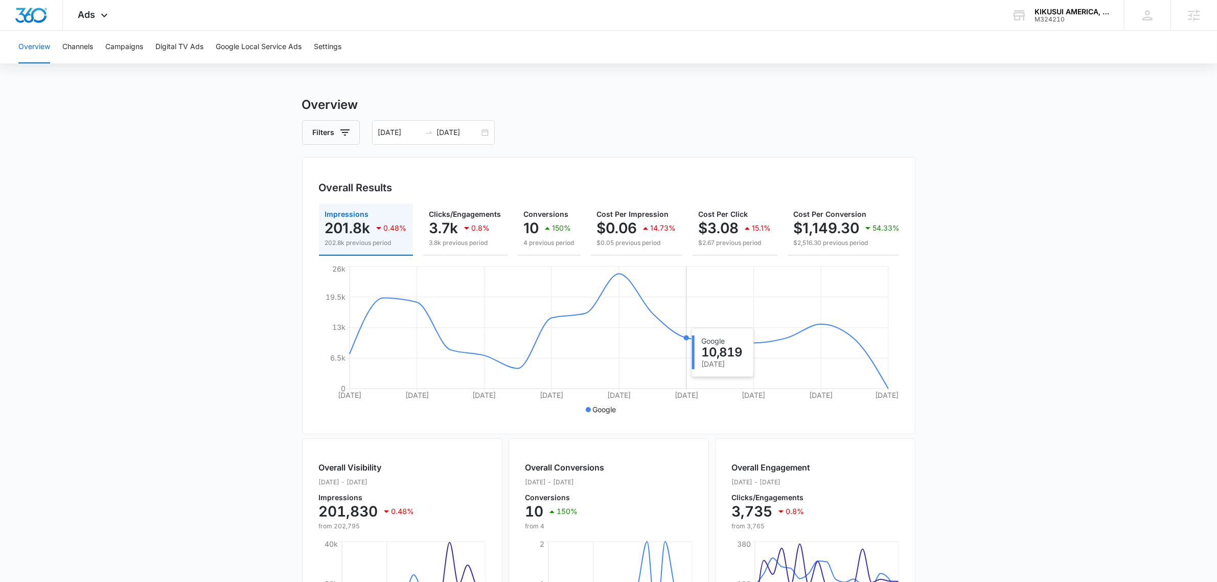
scroll to position [0, 0]
click at [78, 14] on span "Ads" at bounding box center [86, 14] width 17 height 11
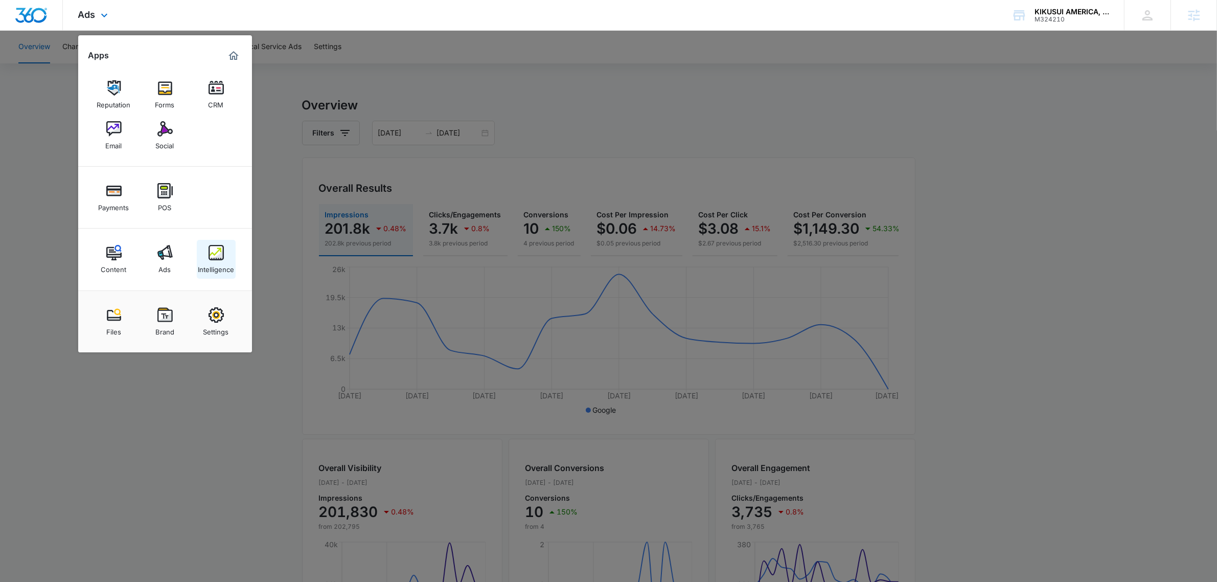
click at [215, 267] on div "Intelligence" at bounding box center [216, 266] width 36 height 13
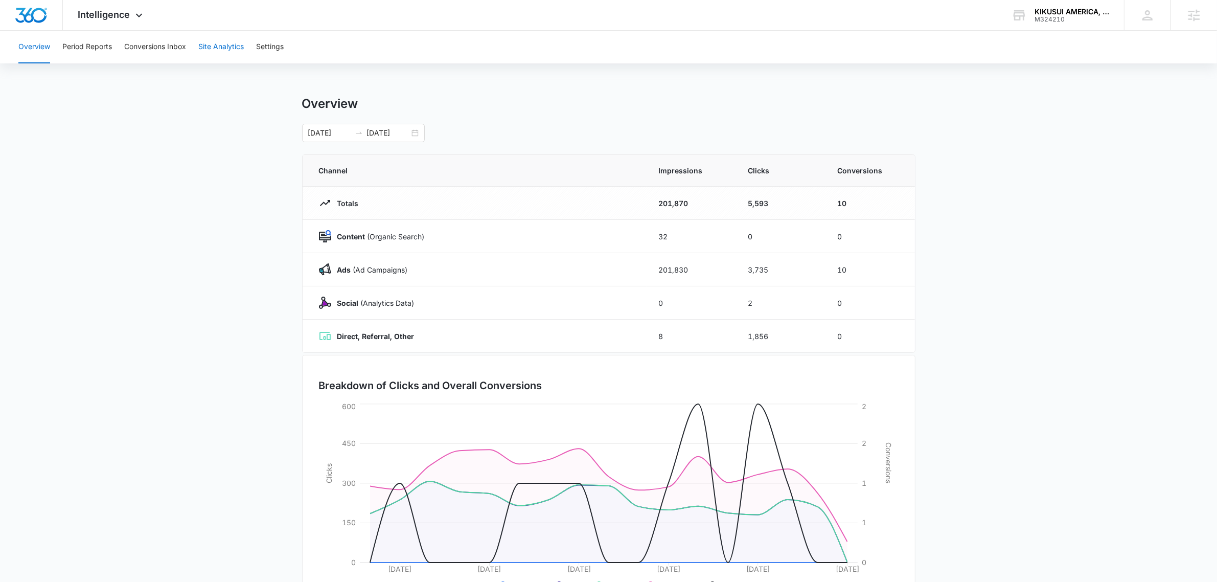
click at [223, 40] on button "Site Analytics" at bounding box center [221, 47] width 46 height 33
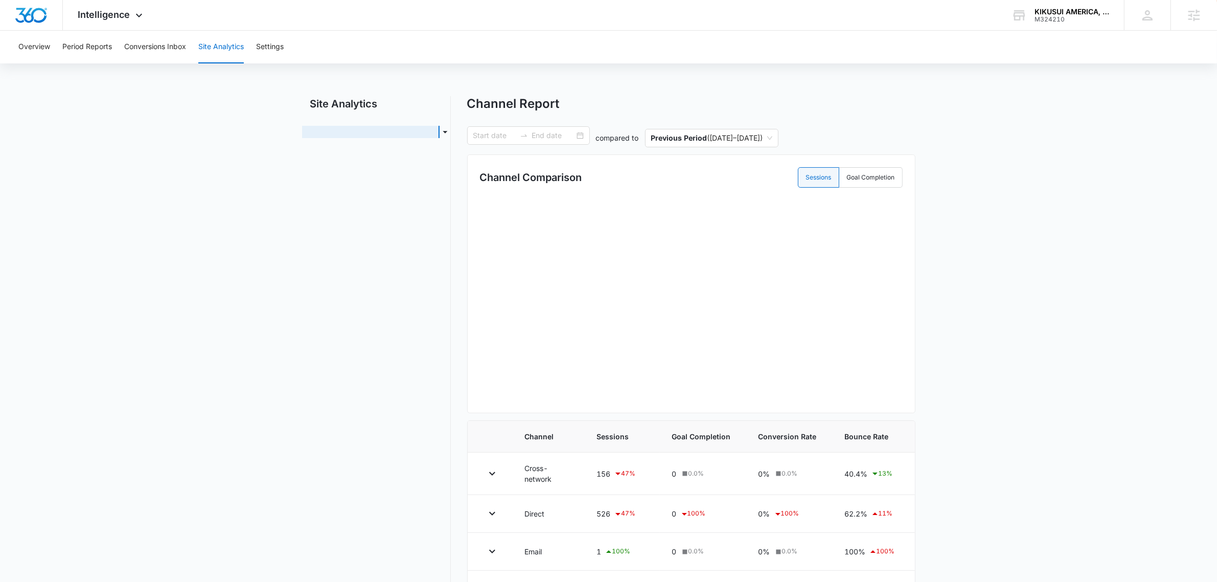
type input "09/26/2025"
type input "10/12/2025"
radio input "true"
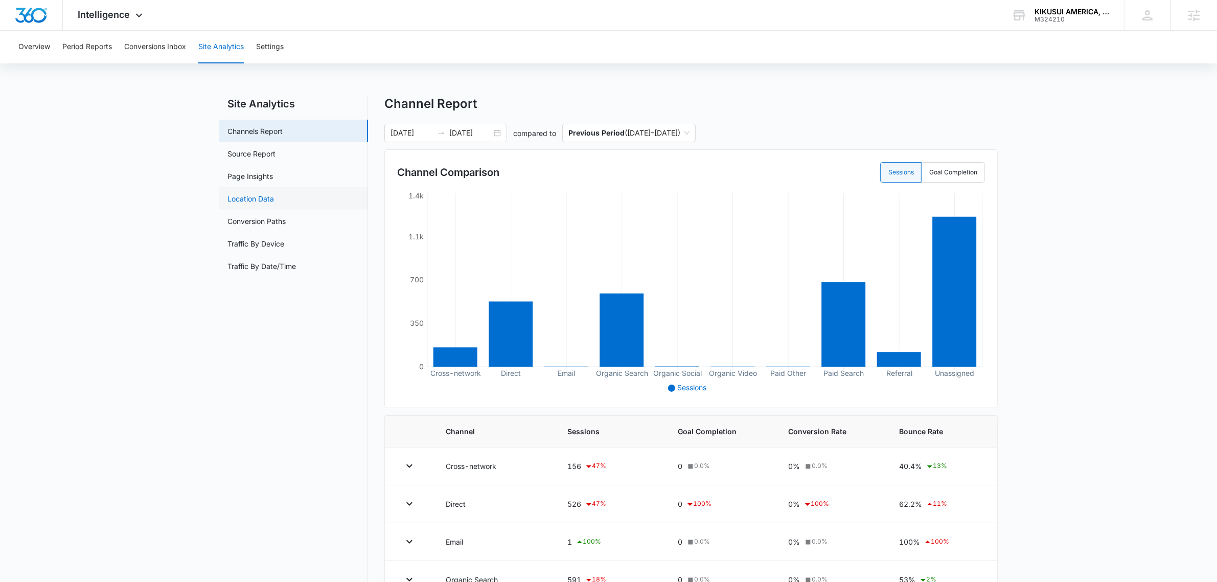
click at [266, 196] on link "Location Data" at bounding box center [251, 198] width 47 height 11
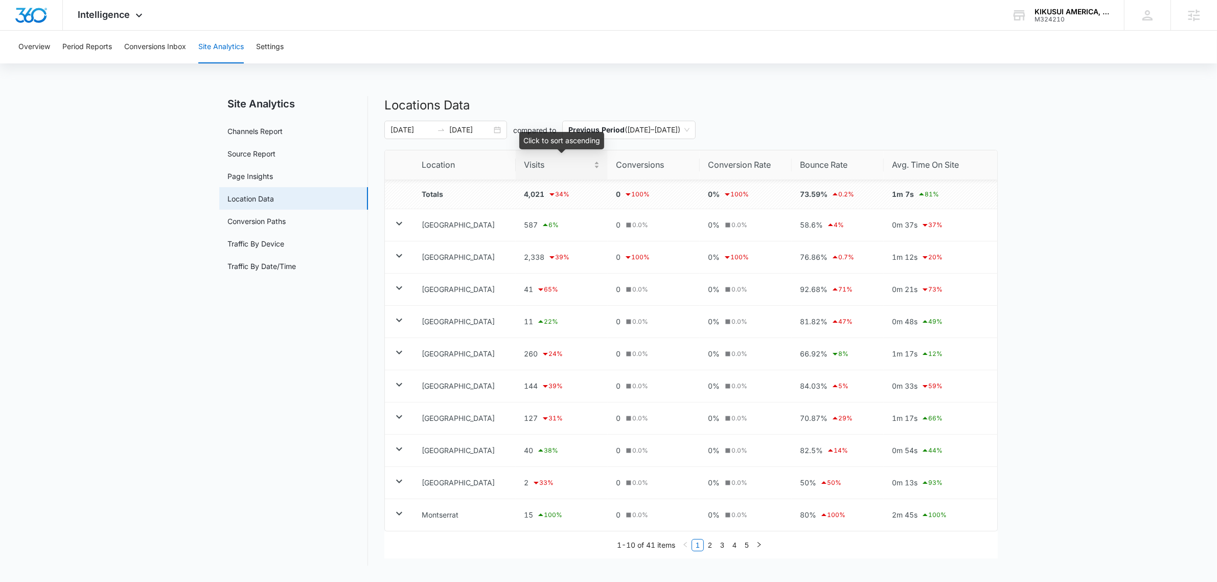
click at [551, 166] on span "Visits" at bounding box center [558, 164] width 68 height 13
click at [558, 164] on span "Visits" at bounding box center [558, 164] width 68 height 13
click at [1099, 205] on main "Site Analytics Channels Report Source Report Page Insights Location Data Conver…" at bounding box center [608, 337] width 1217 height 482
click at [106, 15] on span "Intelligence" at bounding box center [104, 14] width 52 height 11
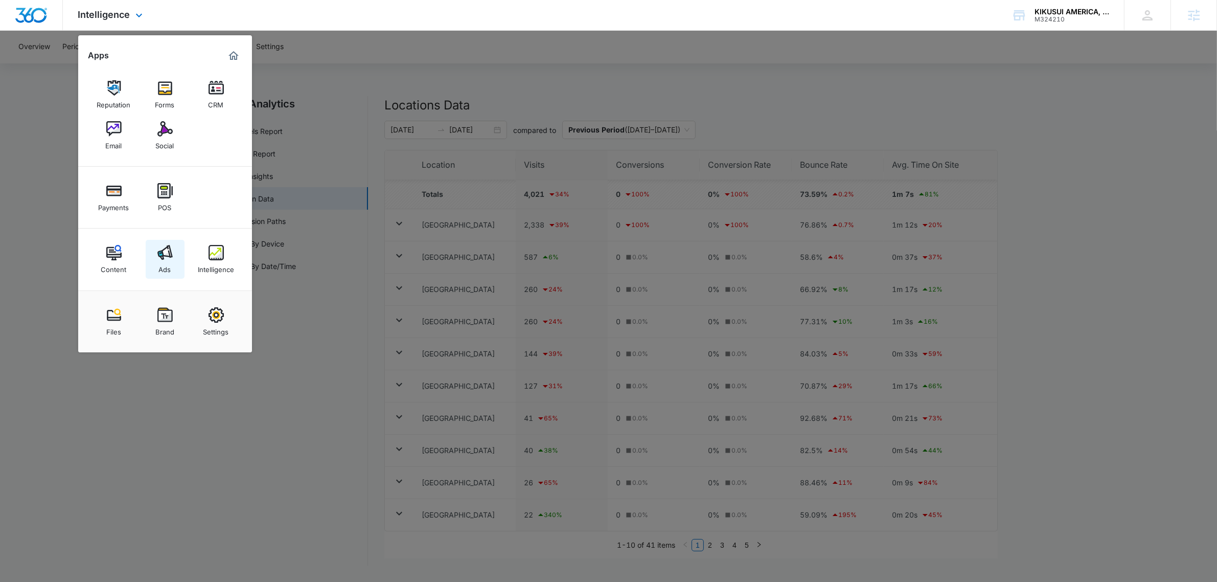
click at [174, 273] on link "Ads" at bounding box center [165, 259] width 39 height 39
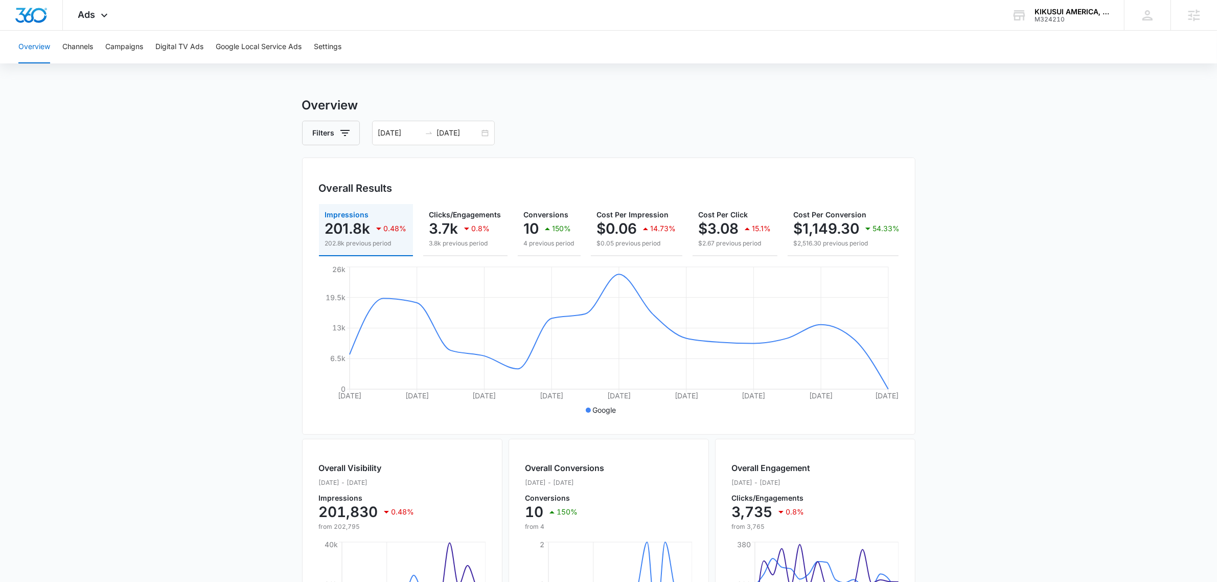
scroll to position [0, 147]
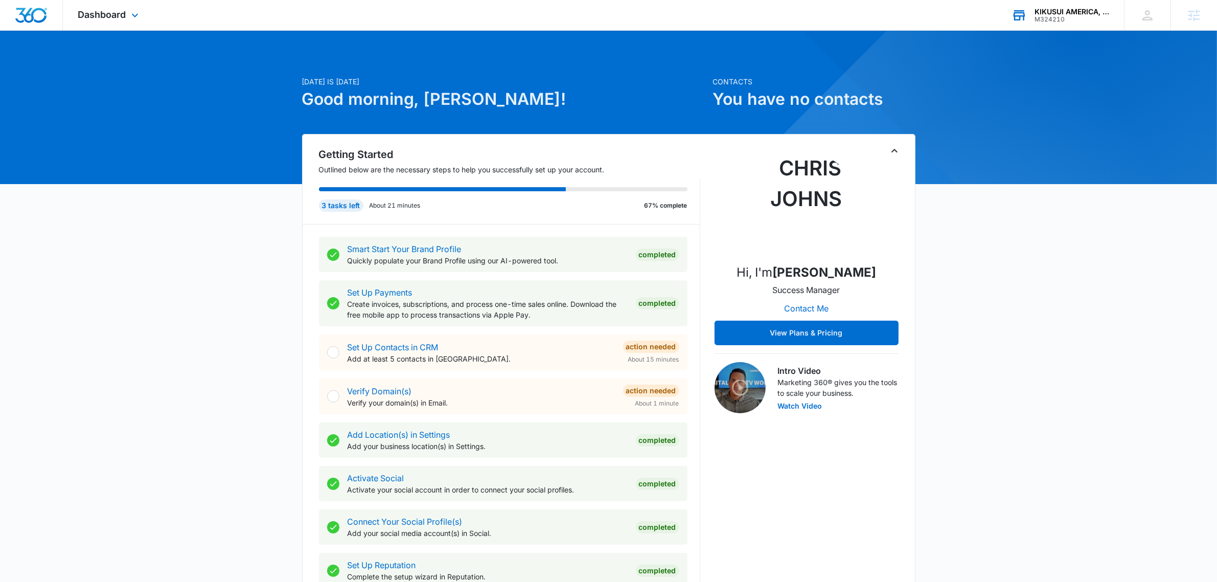
click at [1070, 24] on div "KIKUSUI AMERICA, Inc. M324210 Your Accounts View All" at bounding box center [1060, 15] width 128 height 30
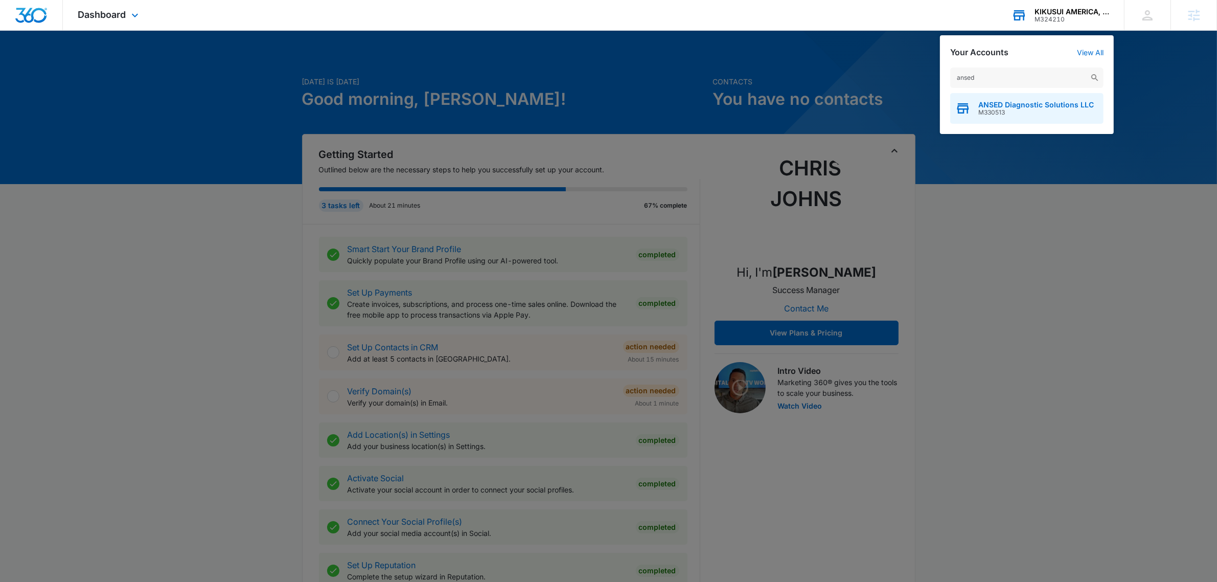
type input "ansed"
click at [1069, 101] on span "ANSED Diagnostic Solutions LLC" at bounding box center [1037, 105] width 116 height 8
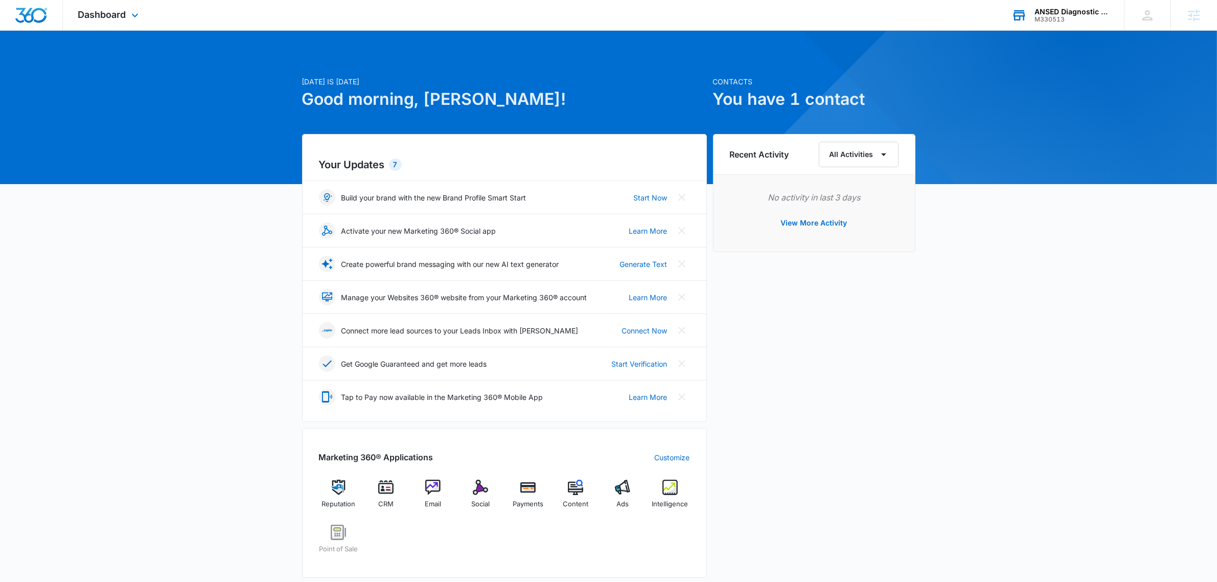
click at [1051, 19] on div "M330513" at bounding box center [1072, 19] width 75 height 7
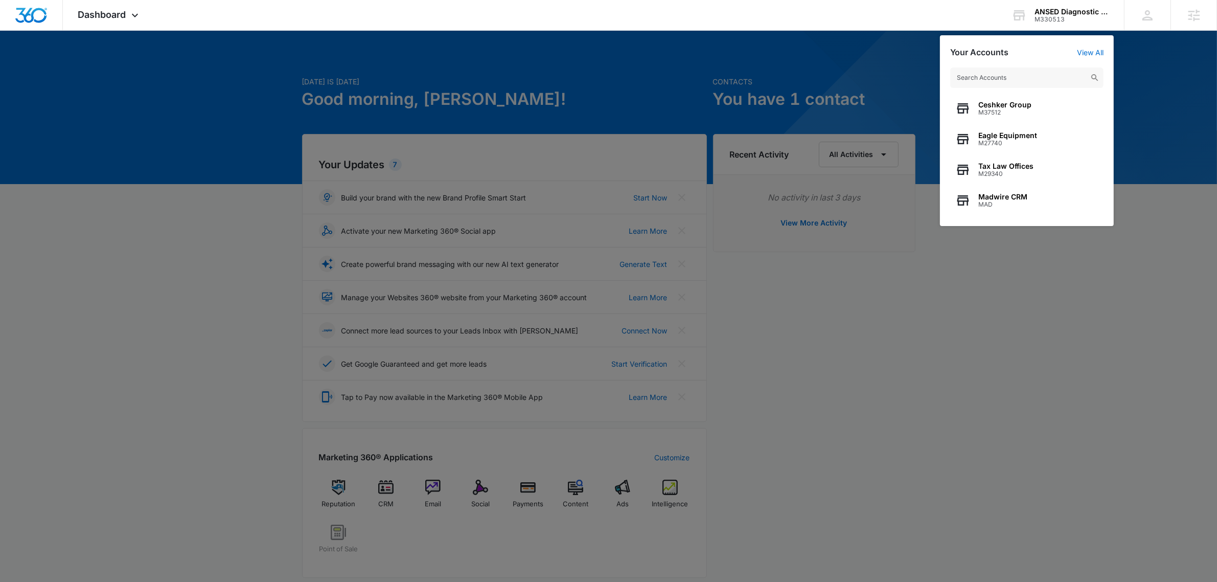
drag, startPoint x: 1143, startPoint y: 383, endPoint x: 475, endPoint y: 205, distance: 691.1
click at [1141, 382] on div at bounding box center [608, 291] width 1217 height 582
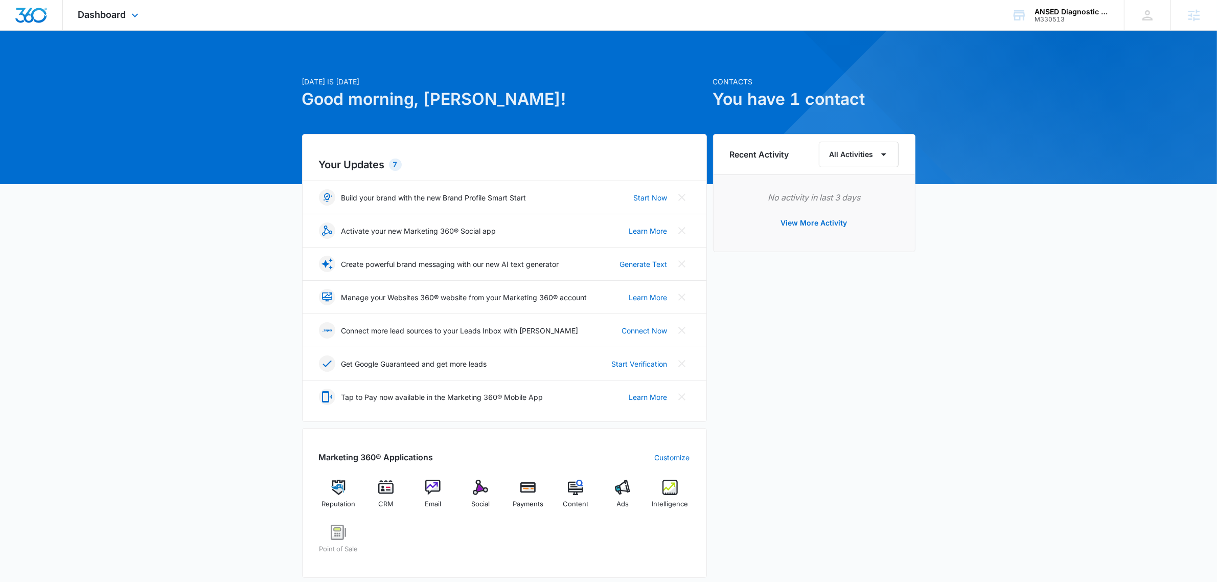
click at [115, 26] on div "Dashboard Apps Reputation CRM Email Social Payments POS Content Ads Intelligenc…" at bounding box center [110, 15] width 94 height 30
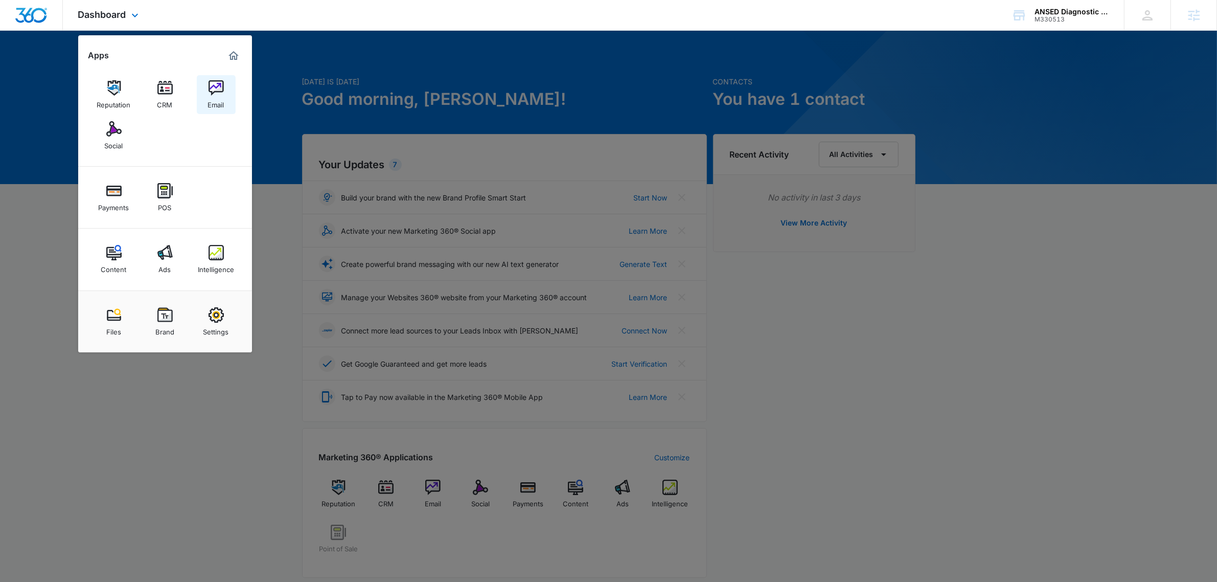
click at [208, 78] on link "Email" at bounding box center [216, 94] width 39 height 39
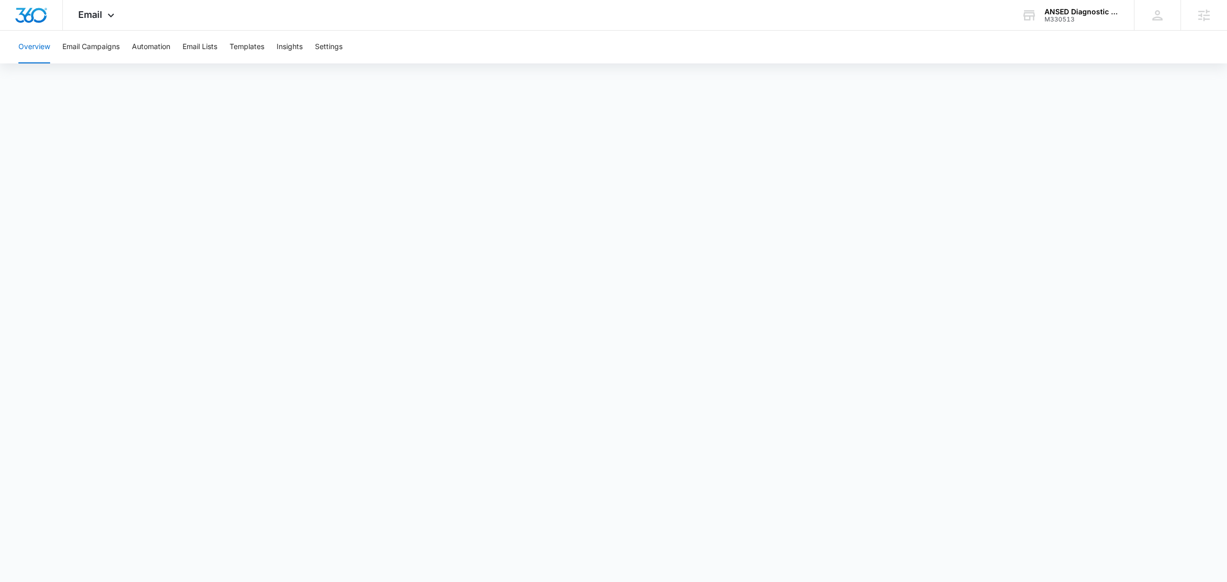
click at [182, 47] on div "Overview Email Campaigns Automation Email Lists Templates Insights Settings" at bounding box center [613, 47] width 1203 height 33
click at [202, 41] on button "Email Lists" at bounding box center [200, 47] width 35 height 33
click at [102, 42] on button "Email Campaigns" at bounding box center [90, 47] width 57 height 33
